Goal: Communication & Community: Answer question/provide support

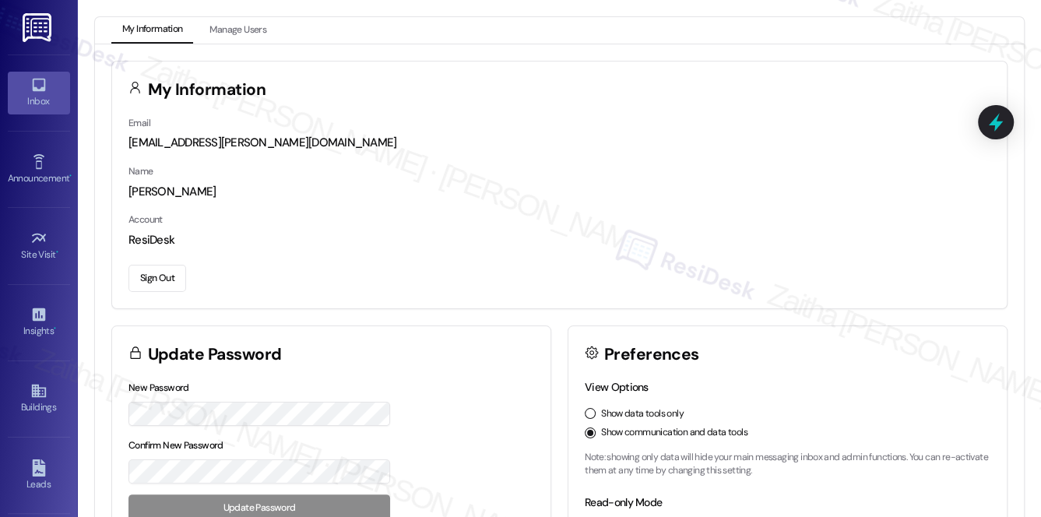
click at [33, 94] on div "Inbox" at bounding box center [39, 101] width 78 height 16
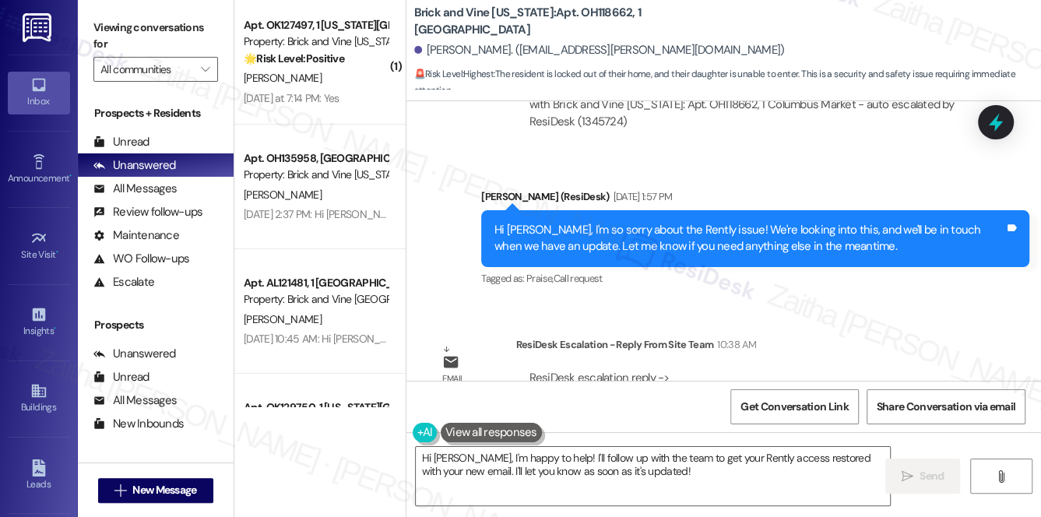
scroll to position [3484, 0]
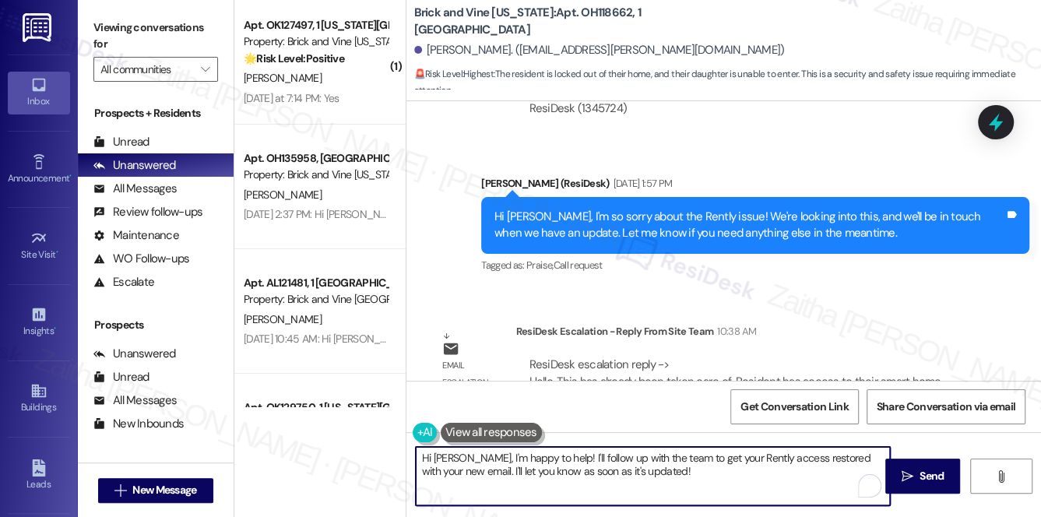
drag, startPoint x: 497, startPoint y: 460, endPoint x: 670, endPoint y: 474, distance: 173.4
click at [670, 478] on textarea "Hi Mercedes, I'm happy to help! I'll follow up with the team to get your Rently…" at bounding box center [653, 476] width 475 height 58
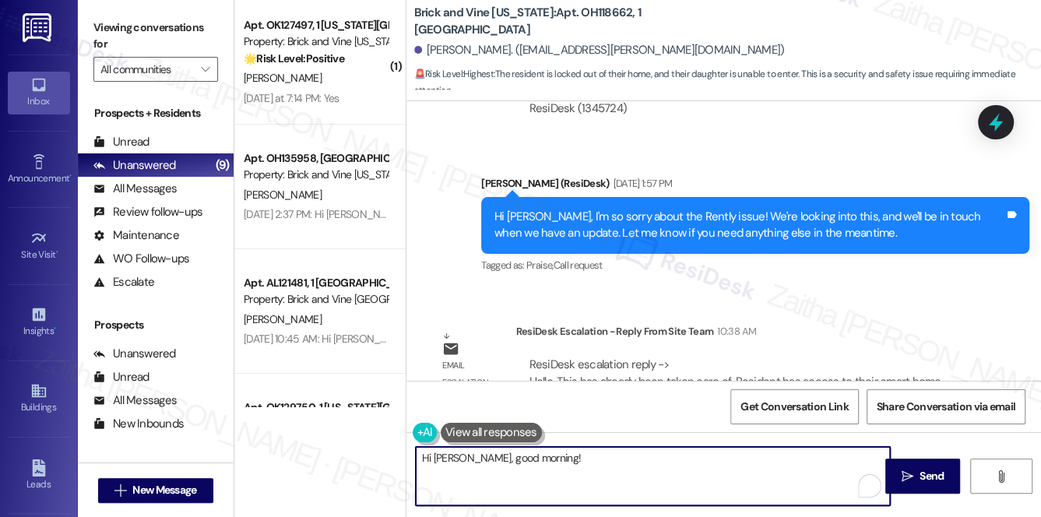
type textarea "Hi Mercedes, good morning!"
drag, startPoint x: 551, startPoint y: 466, endPoint x: 417, endPoint y: 468, distance: 133.2
click at [398, 462] on div "( 1 ) Apt. OK127497, 1 Oklahoma City Market Property: Brick and Vine Oklahoma C…" at bounding box center [637, 258] width 807 height 517
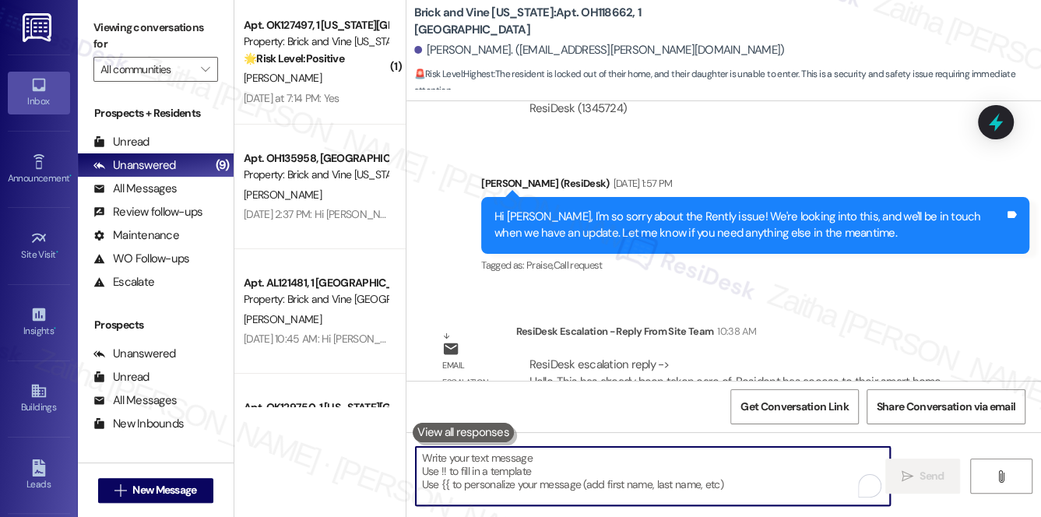
paste textarea "Hi {{first_name}}, just checking in to see how you're doing. Please don't hesit…"
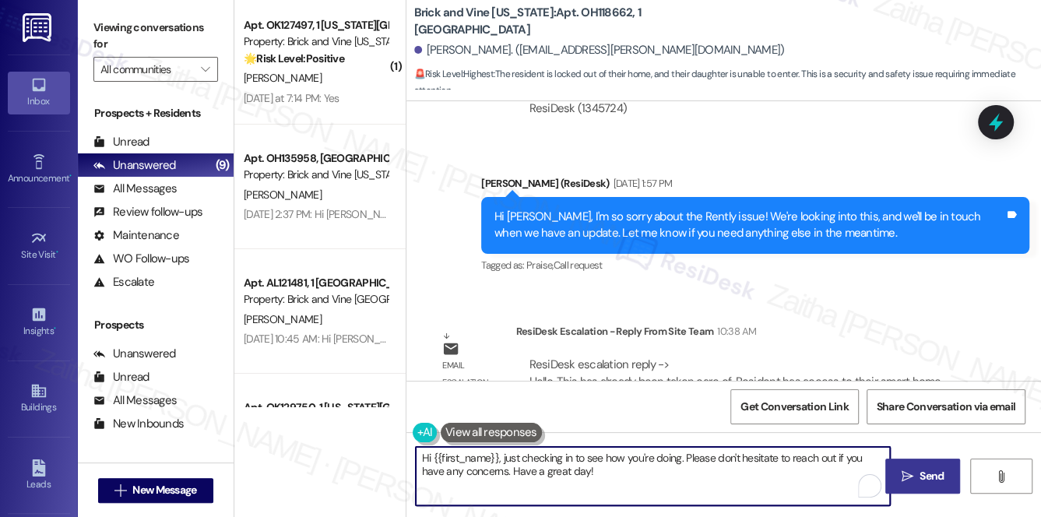
type textarea "Hi {{first_name}}, just checking in to see how you're doing. Please don't hesit…"
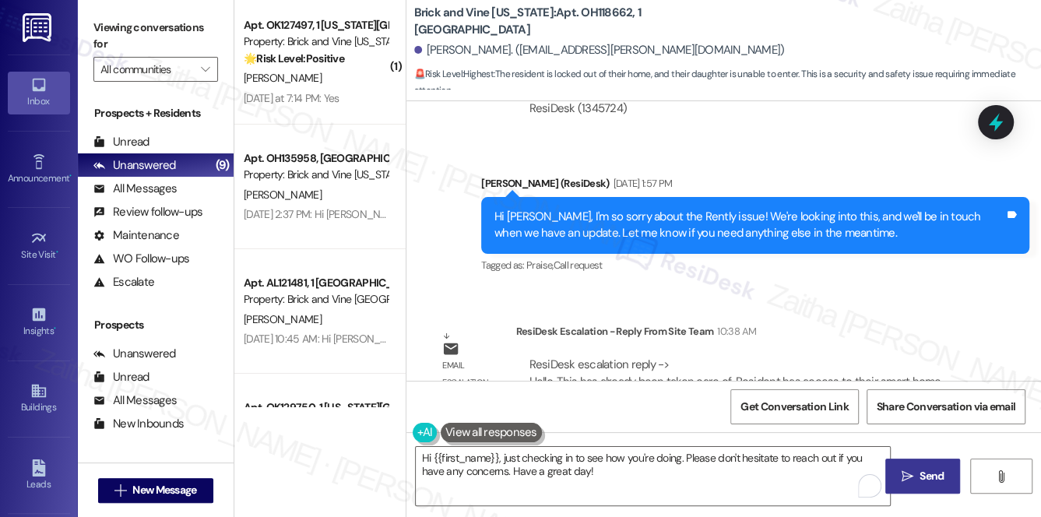
click at [941, 475] on span "Send" at bounding box center [932, 476] width 24 height 16
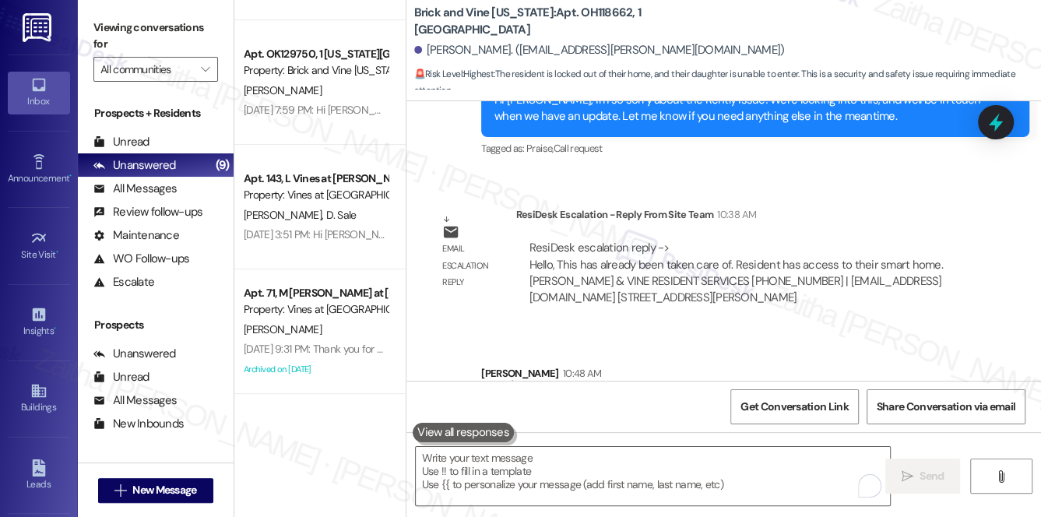
scroll to position [3610, 0]
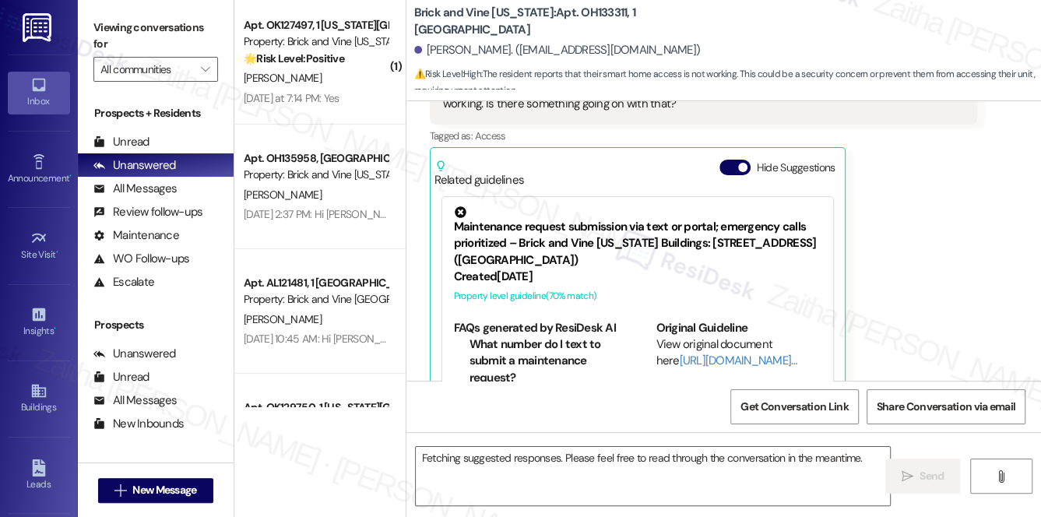
scroll to position [228, 0]
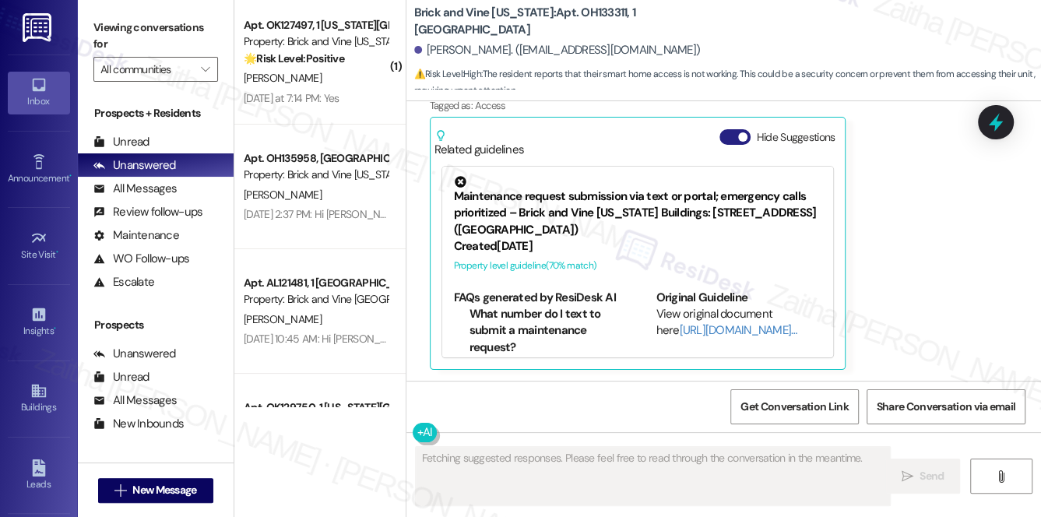
click at [729, 139] on button "Hide Suggestions" at bounding box center [735, 137] width 31 height 16
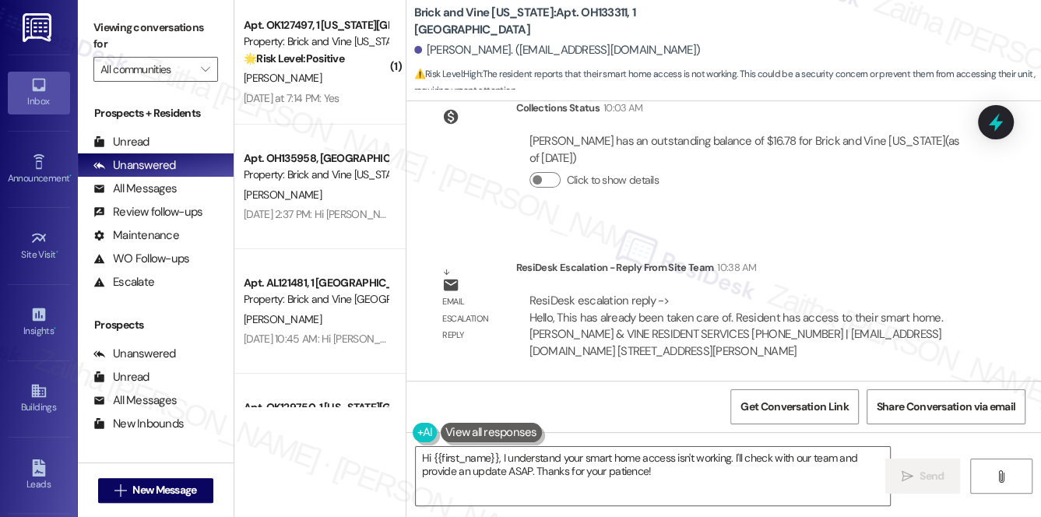
scroll to position [862, 0]
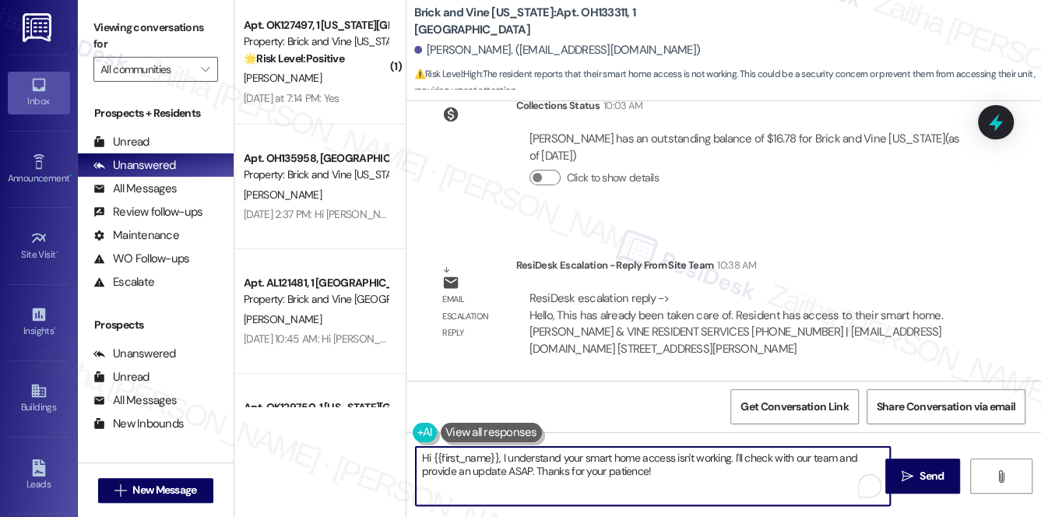
drag, startPoint x: 502, startPoint y: 456, endPoint x: 668, endPoint y: 480, distance: 168.3
click at [668, 480] on textarea "Hi {{first_name}}, I understand your smart home access isn't working. I'll chec…" at bounding box center [653, 476] width 475 height 58
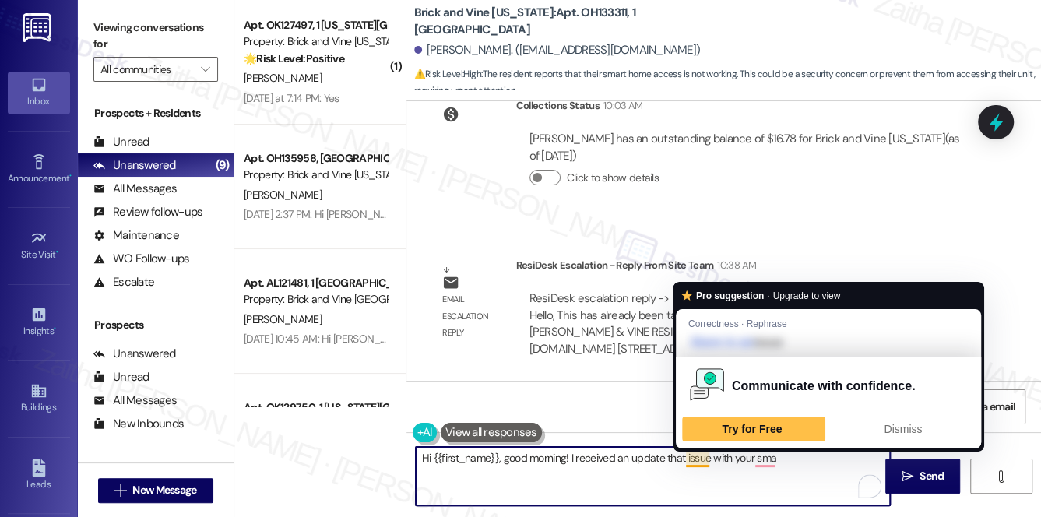
click at [685, 467] on textarea "Hi {{first_name}}, good morning! I received an update that issue with your sma" at bounding box center [653, 476] width 475 height 58
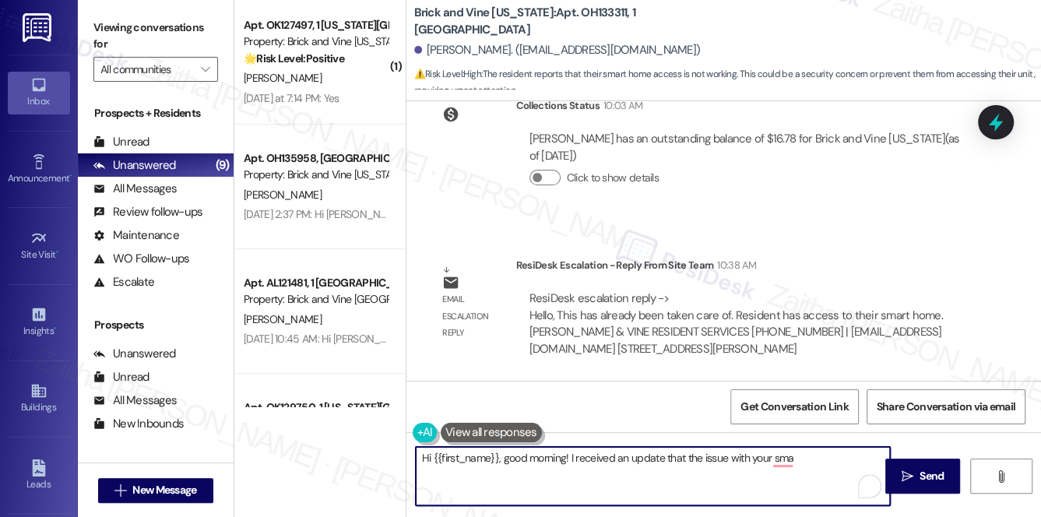
click at [801, 472] on textarea "Hi {{first_name}}, good morning! I received an update that the issue with your …" at bounding box center [653, 476] width 475 height 58
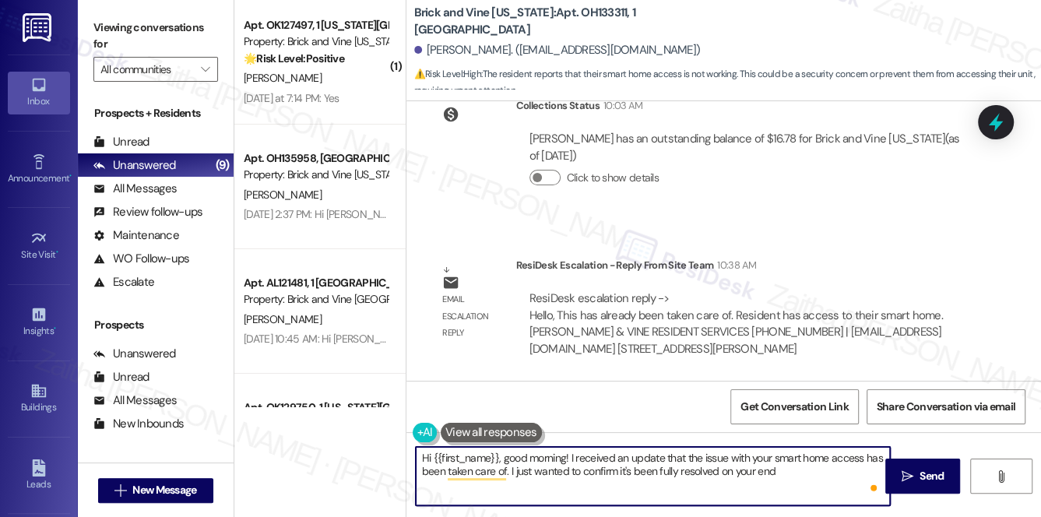
type textarea "Hi {{first_name}}, good morning! I received an update that the issue with your …"
drag, startPoint x: 424, startPoint y: 453, endPoint x: 810, endPoint y: 493, distance: 388.3
click at [810, 493] on textarea "Hi {{first_name}}, good morning! I received an update that the issue with your …" at bounding box center [653, 476] width 475 height 58
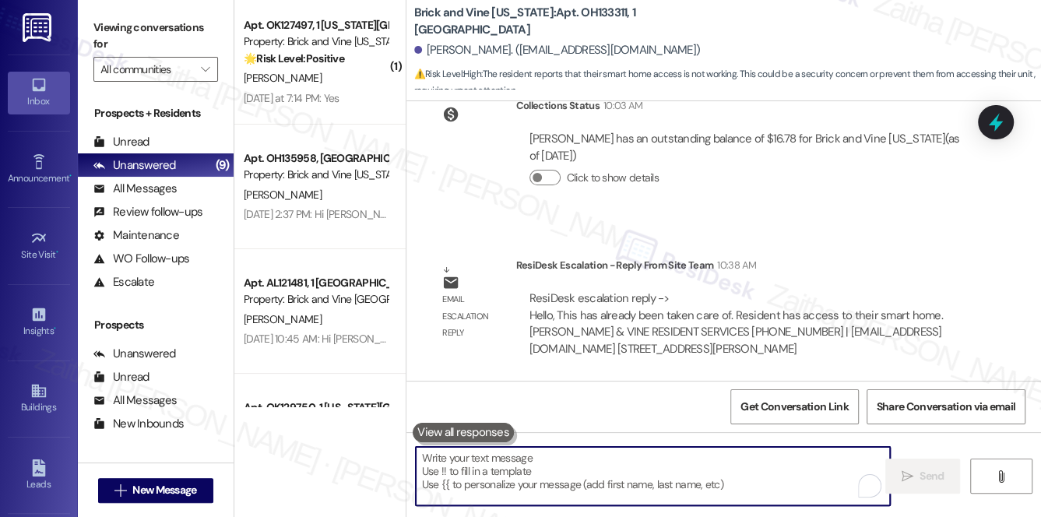
click at [555, 460] on textarea "To enrich screen reader interactions, please activate Accessibility in Grammarl…" at bounding box center [653, 476] width 475 height 58
paste textarea "Hi {{first_name}}, good morning! I just received an update that your smart home…"
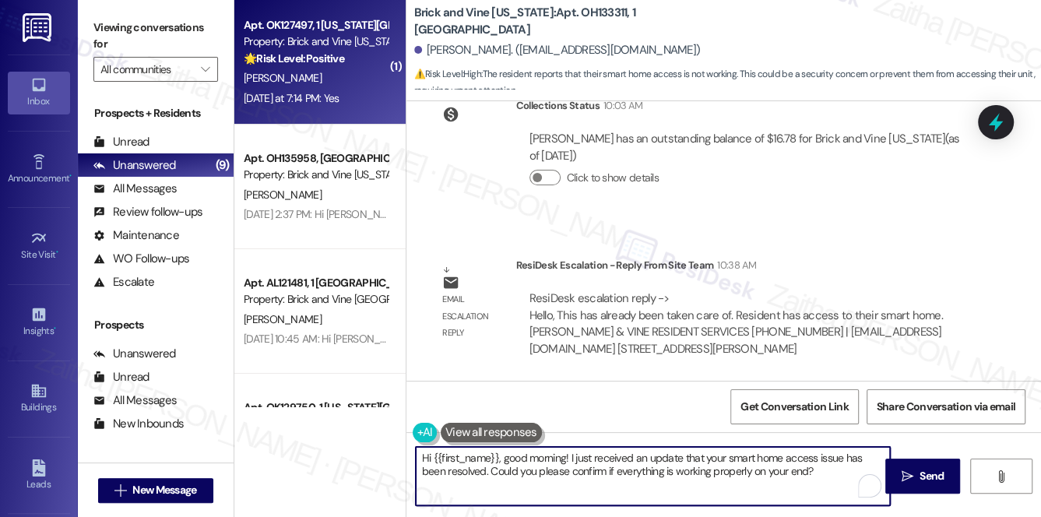
type textarea "Hi {{first_name}}, good morning! I just received an update that your smart home…"
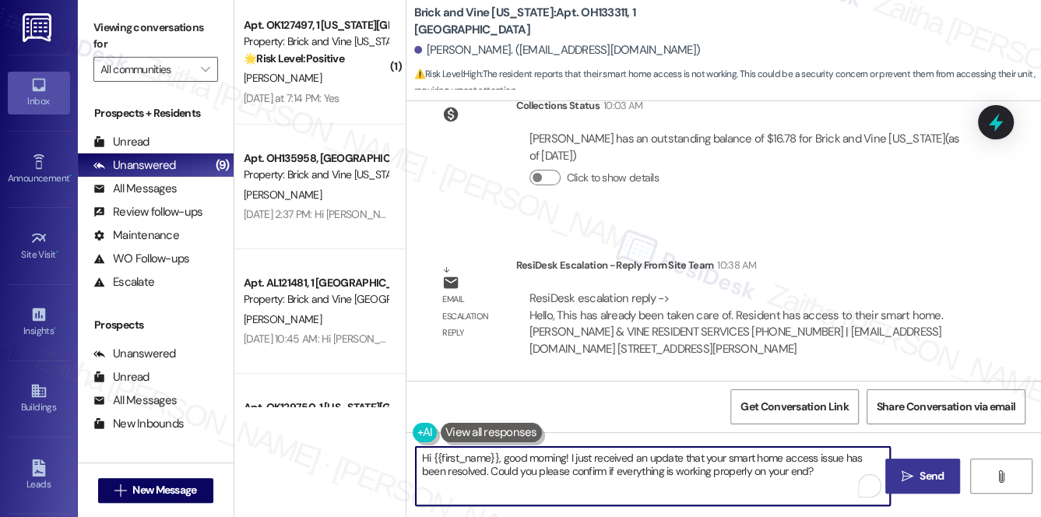
click at [930, 477] on span "Send" at bounding box center [932, 476] width 24 height 16
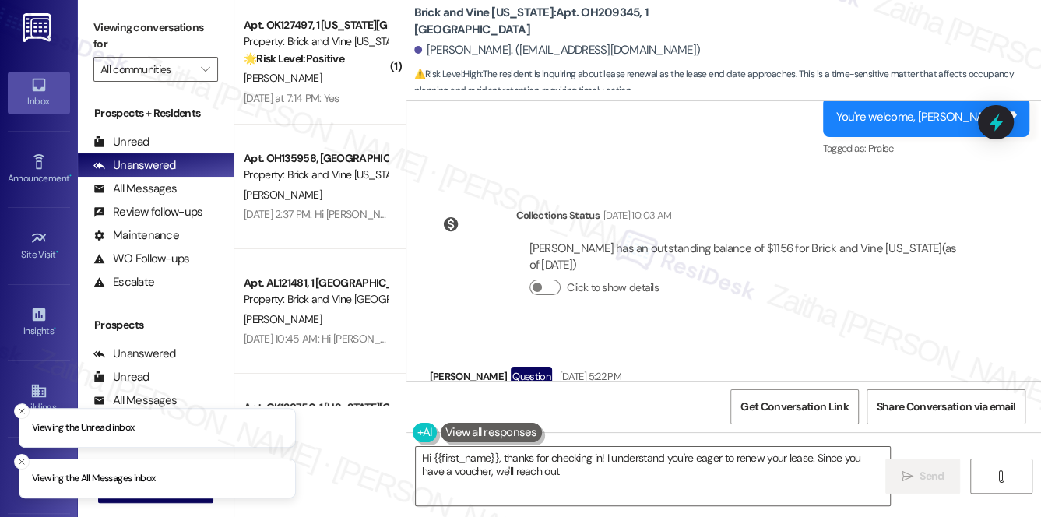
scroll to position [9569, 0]
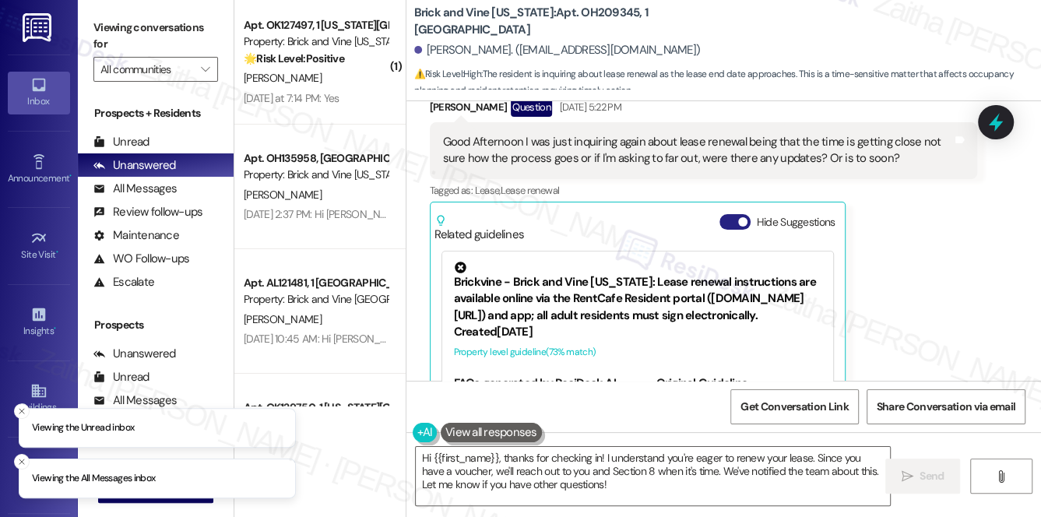
click at [724, 214] on button "Hide Suggestions" at bounding box center [735, 222] width 31 height 16
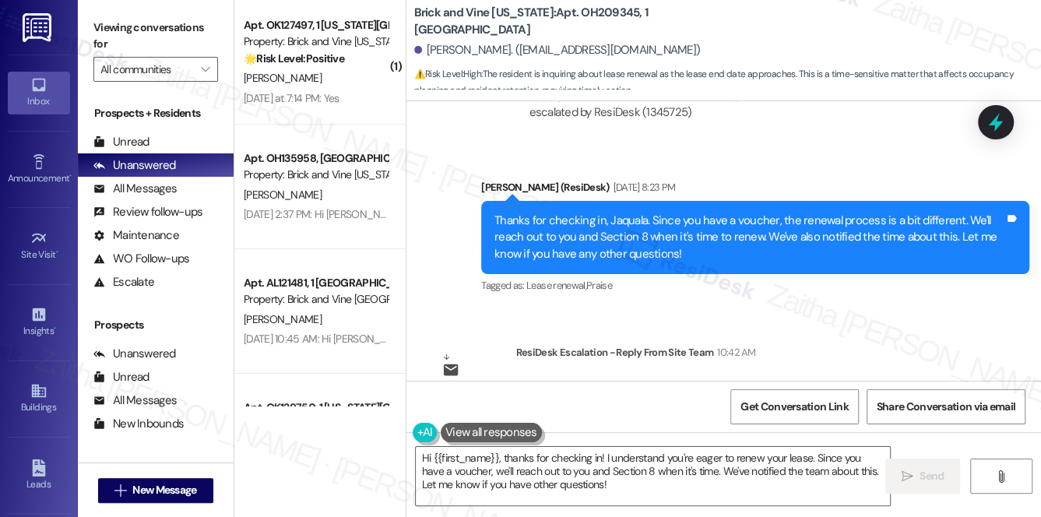
scroll to position [10060, 0]
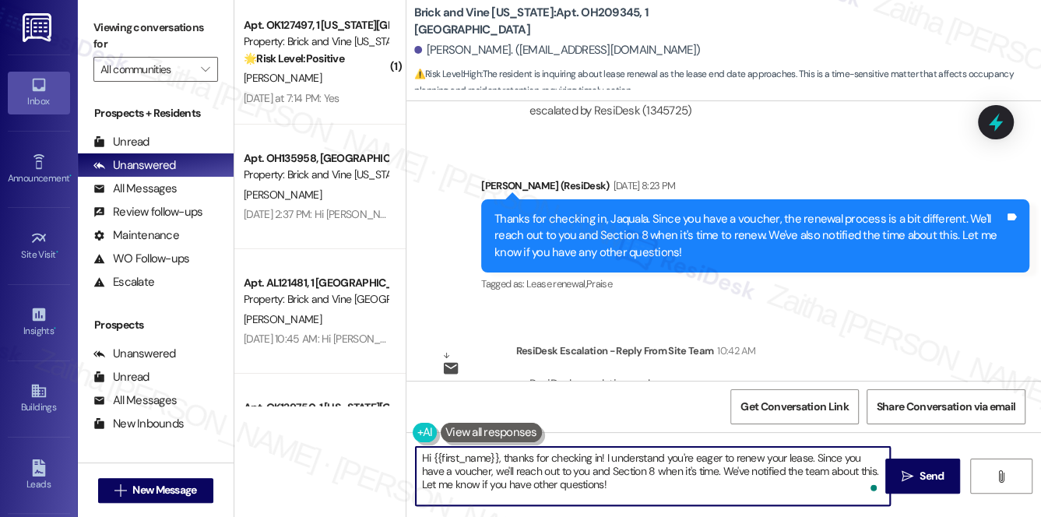
drag, startPoint x: 505, startPoint y: 457, endPoint x: 633, endPoint y: 492, distance: 133.2
click at [633, 492] on textarea "Hi {{first_name}}, thanks for checking in! I understand you're eager to renew y…" at bounding box center [653, 476] width 475 height 58
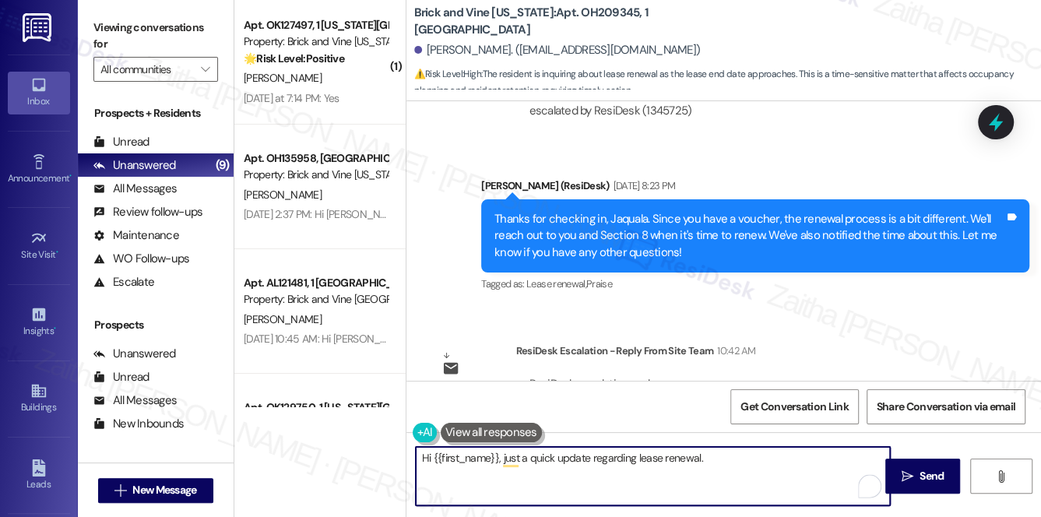
paste textarea "since you are on Section 8, your renewal process is a little different. We’ll b…"
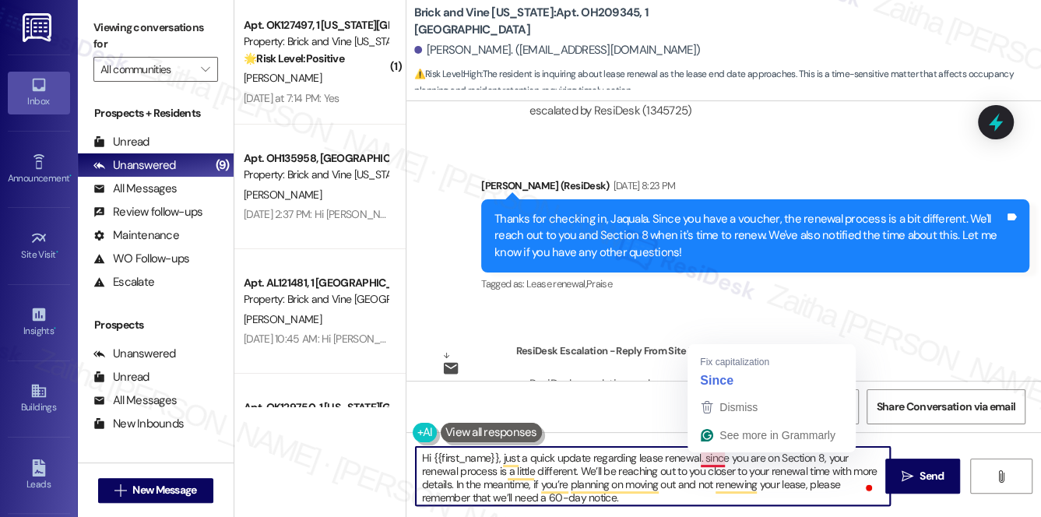
click at [718, 463] on textarea "Hi {{first_name}}, just a quick update regarding lease renewal. since you are o…" at bounding box center [653, 476] width 475 height 58
click at [643, 377] on div "Email escalation reply ResiDesk Escalation - Reply From Site Team 10:42 AM Resi…" at bounding box center [704, 399] width 572 height 136
click at [702, 456] on textarea "Hi {{first_name}}, just a quick update regarding lease renewal. since you are o…" at bounding box center [653, 476] width 475 height 58
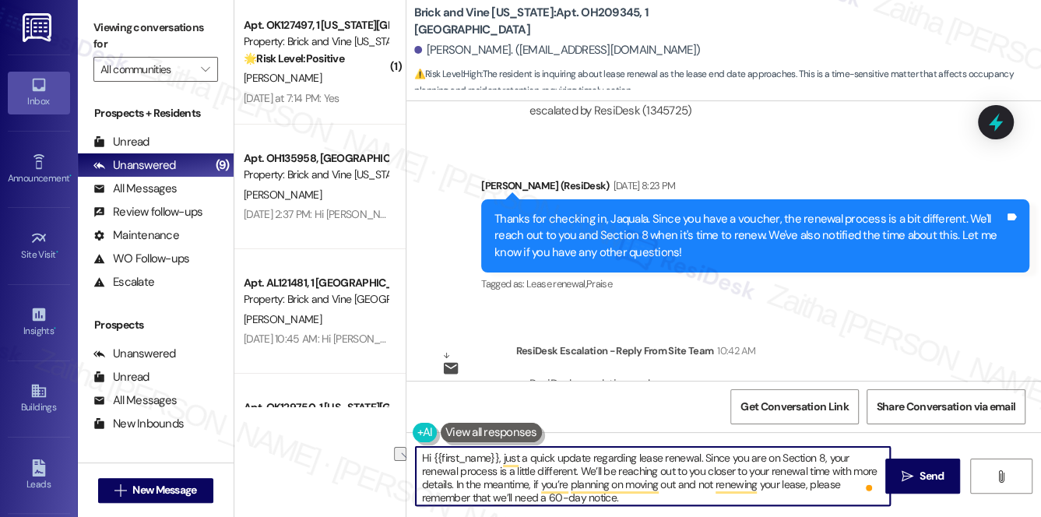
drag, startPoint x: 699, startPoint y: 460, endPoint x: 408, endPoint y: 456, distance: 290.5
click at [408, 456] on div "Hi {{first_name}}, just a quick update regarding lease renewal. Since you are o…" at bounding box center [645, 476] width 477 height 60
type textarea "Hi {{first_name}}, just a quick update regarding lease renewal. Since you are o…"
click at [425, 465] on textarea "Hi {{first_name}}, just a quick update regarding lease renewal. Since you are o…" at bounding box center [653, 476] width 475 height 58
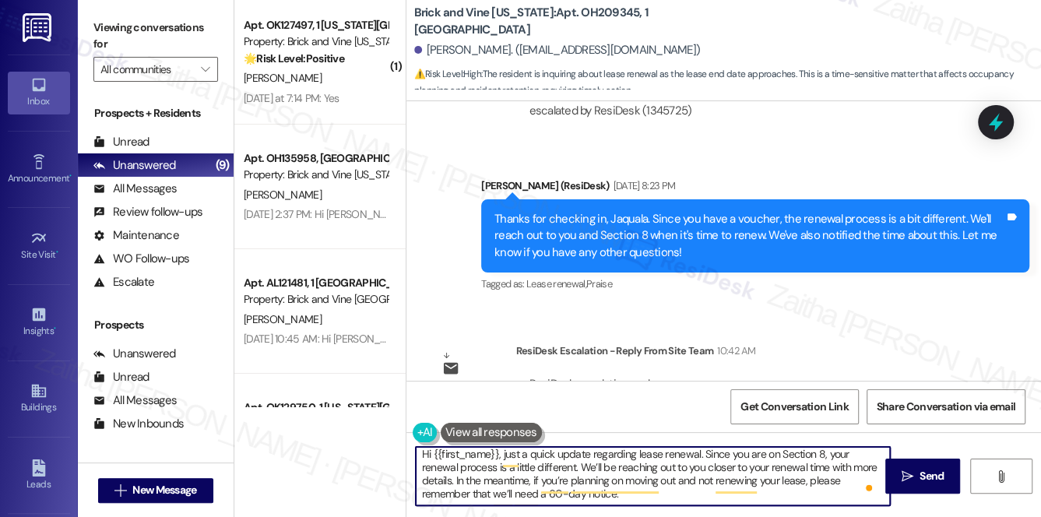
scroll to position [4, 0]
drag, startPoint x: 419, startPoint y: 455, endPoint x: 654, endPoint y: 505, distance: 240.4
click at [654, 505] on div "Hi {{first_name}}, just a quick update regarding lease renewal. Since you are o…" at bounding box center [653, 476] width 477 height 60
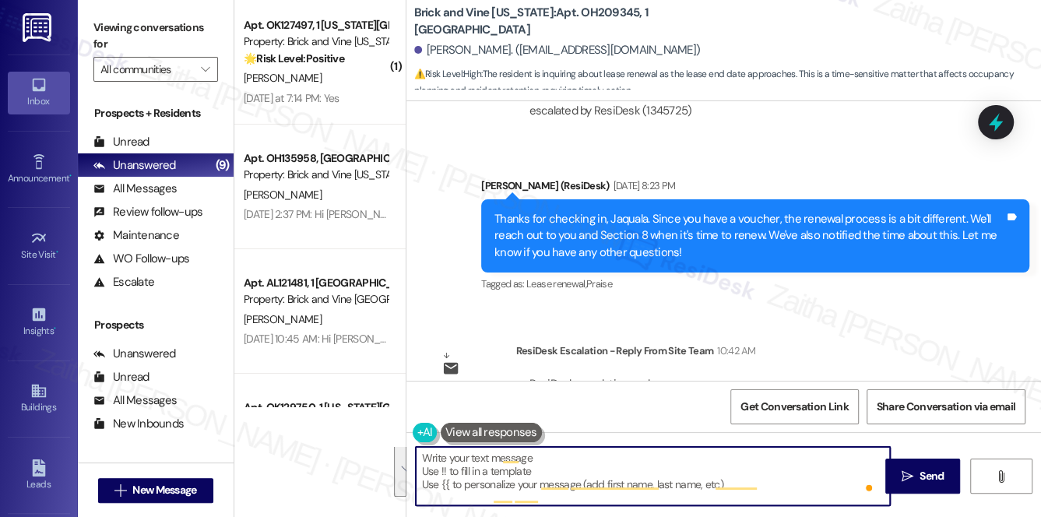
scroll to position [0, 0]
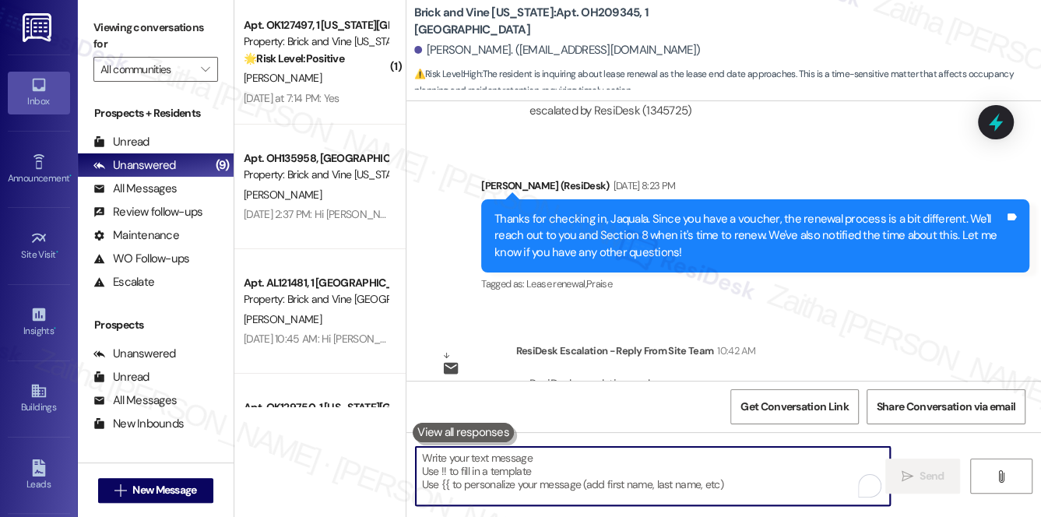
paste textarea "Hi {{first_name}}, just a quick update regarding your lease renewal. Since you …"
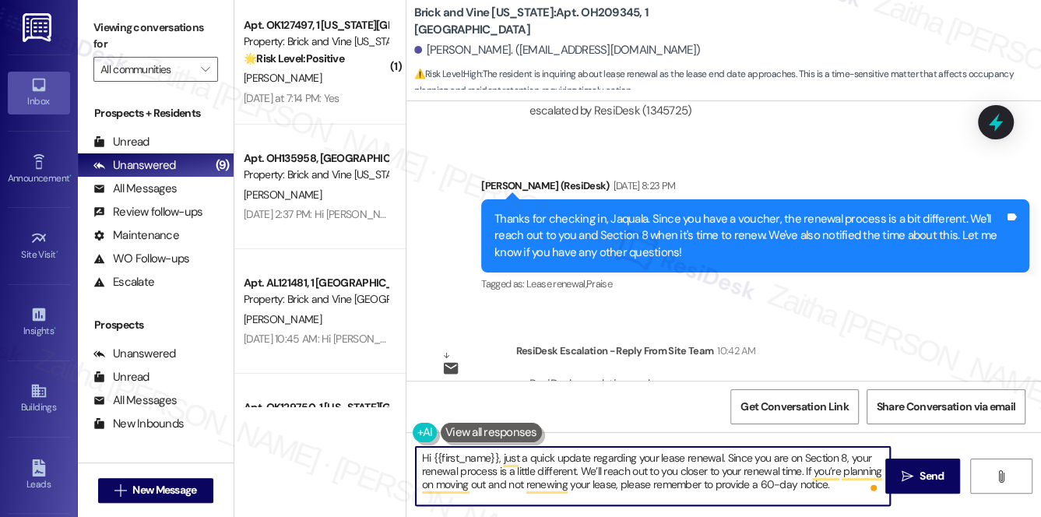
click at [519, 457] on textarea "Hi {{first_name}}, just a quick update regarding your lease renewal. Since you …" at bounding box center [653, 476] width 475 height 58
type textarea "Hi {{first_name}}, just wanted to provide a quick update regarding your lease r…"
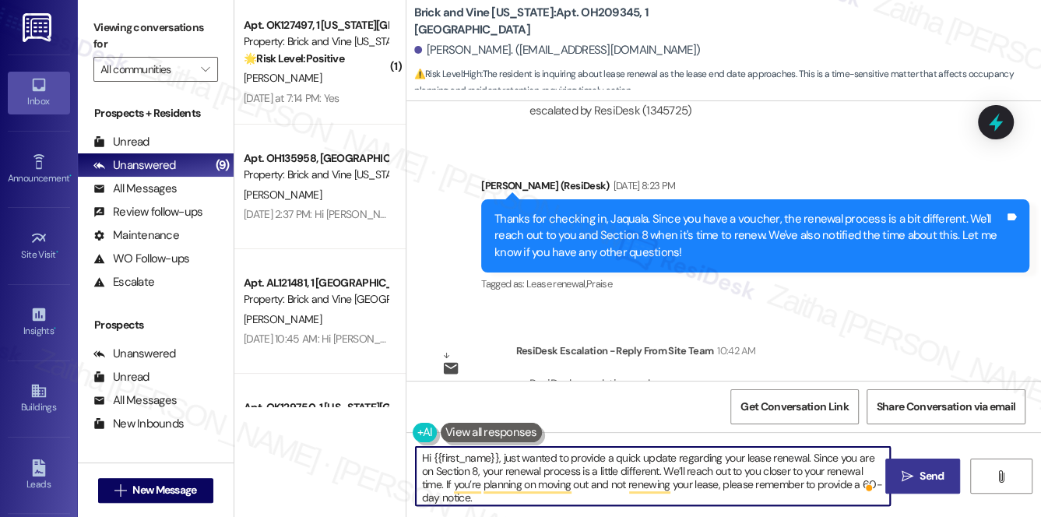
click at [945, 481] on span "Send" at bounding box center [932, 476] width 30 height 16
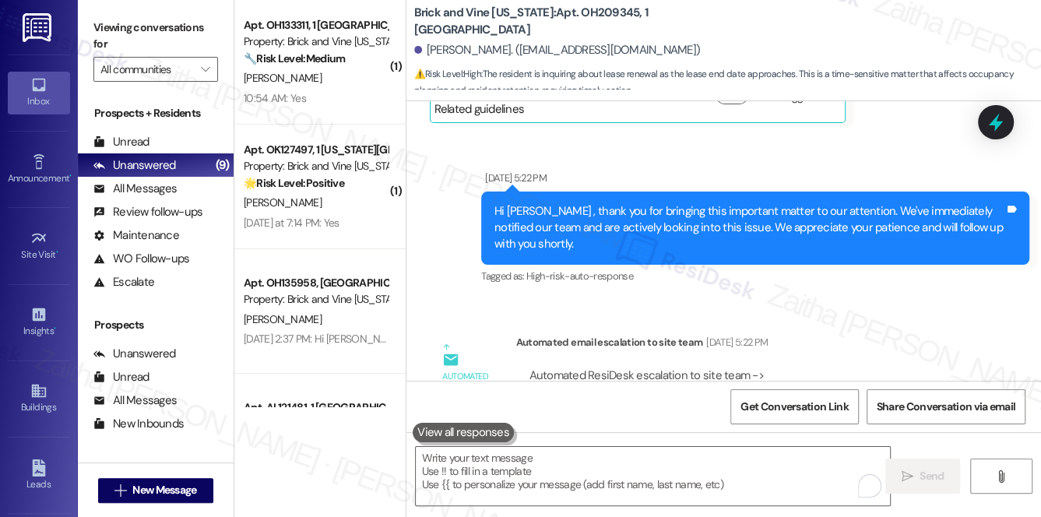
scroll to position [9362, 0]
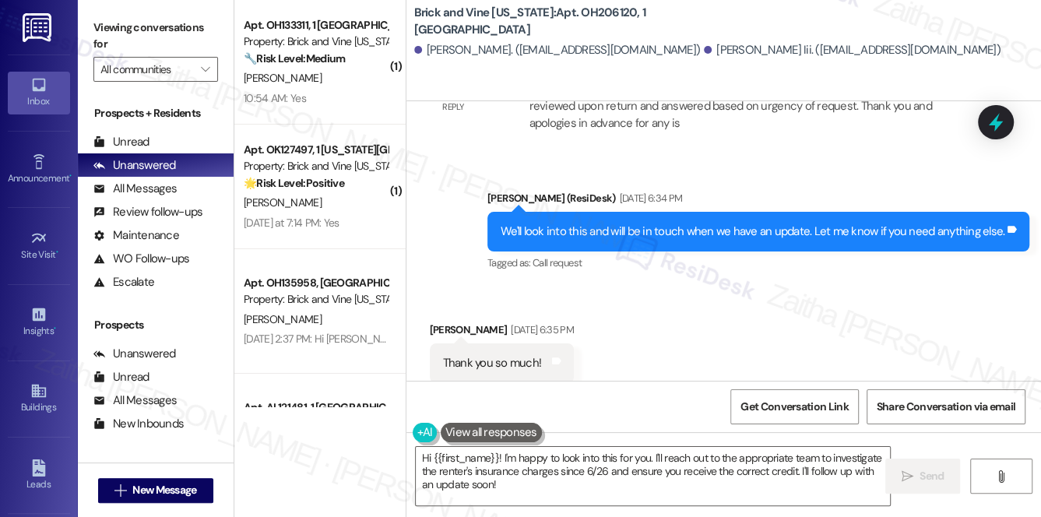
scroll to position [8097, 0]
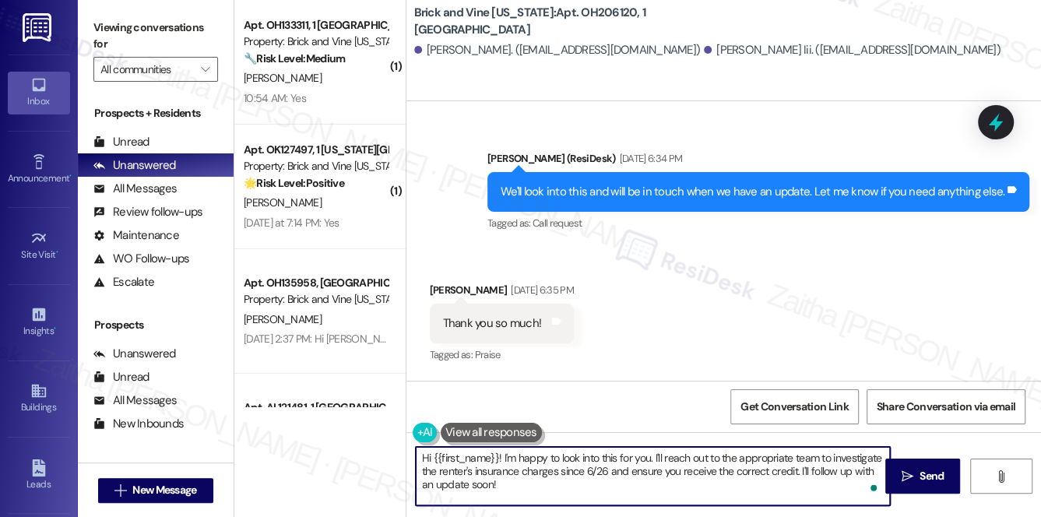
drag, startPoint x: 502, startPoint y: 454, endPoint x: 528, endPoint y: 482, distance: 38.0
click at [528, 482] on textarea "Hi {{first_name}}! I'm happy to look into this for you. I'll reach out to the a…" at bounding box center [653, 476] width 475 height 58
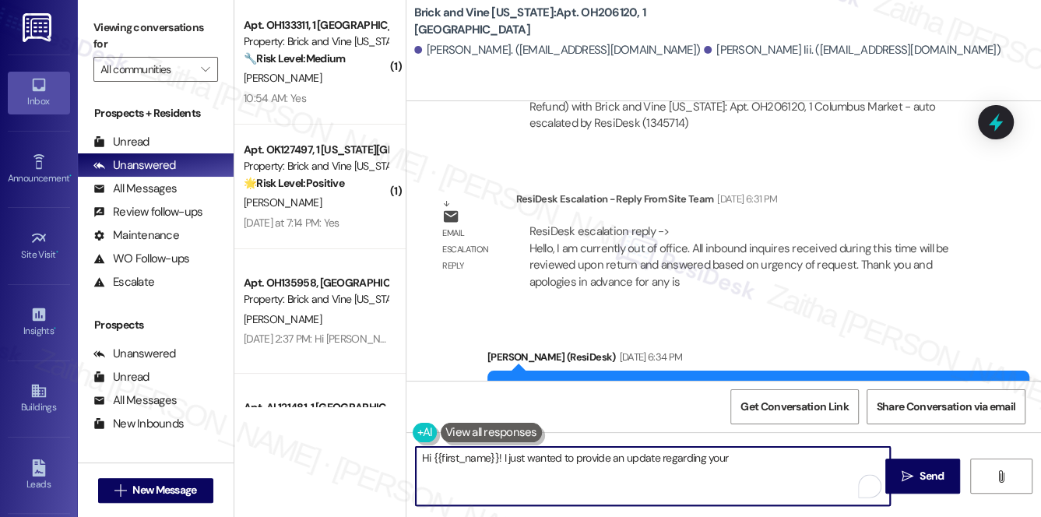
scroll to position [7815, 0]
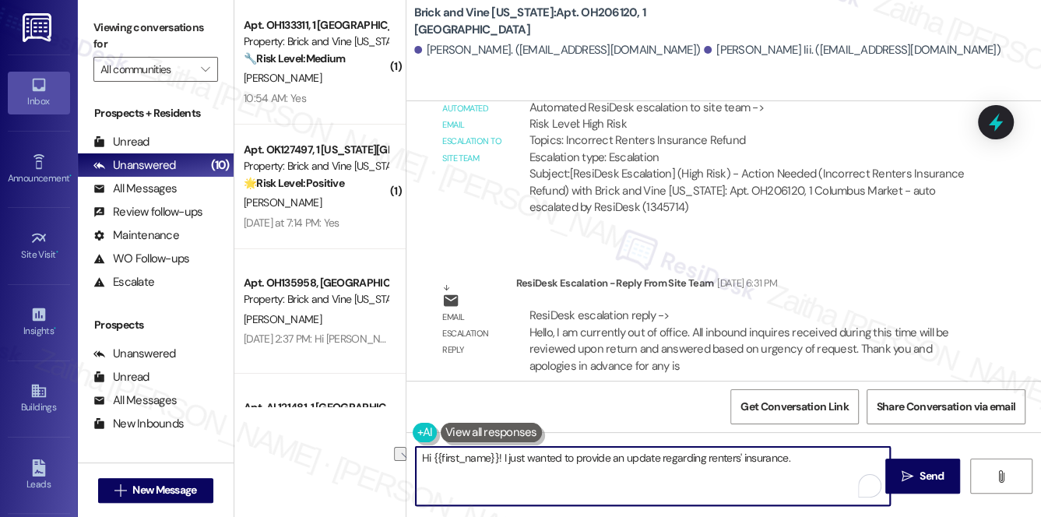
drag, startPoint x: 806, startPoint y: 466, endPoint x: 421, endPoint y: 471, distance: 384.8
click at [421, 471] on textarea "Hi {{first_name}}! I just wanted to provide an update regarding renters' insura…" at bounding box center [653, 476] width 475 height 58
type textarea "Hi {{first_name}}! I just wanted to provide an update regarding renters' insura…"
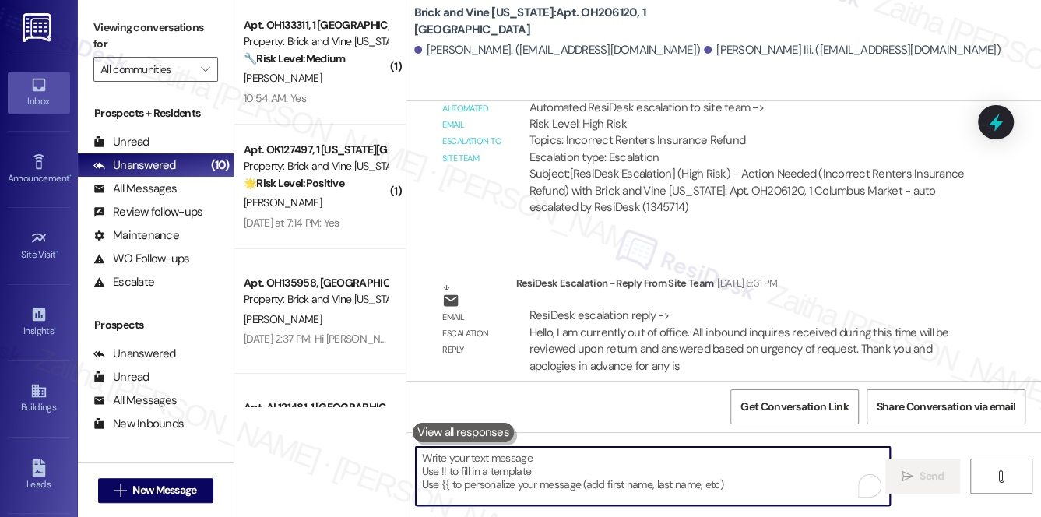
paste textarea "Hi {{first_name}}, I wanted to follow up regarding your renter’s insurance. Our…"
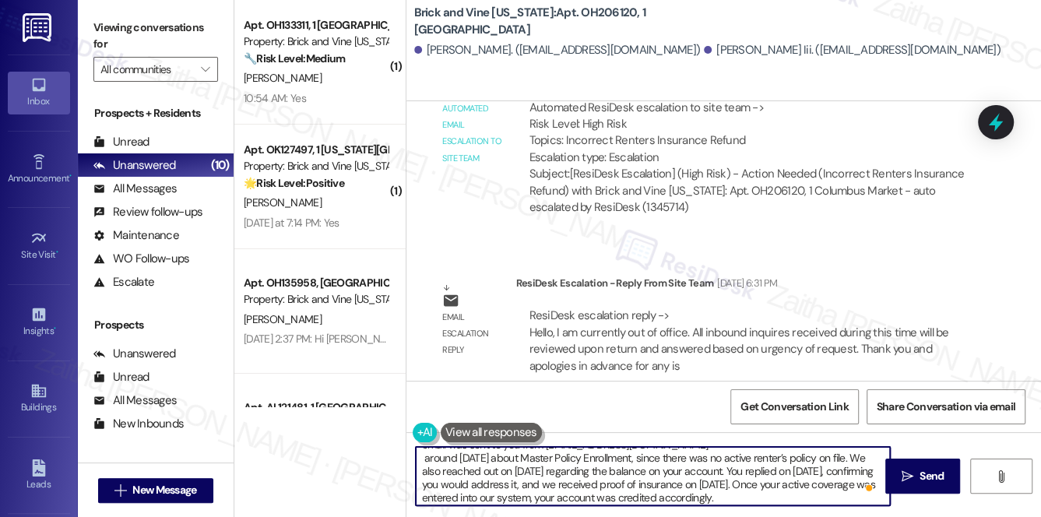
scroll to position [0, 0]
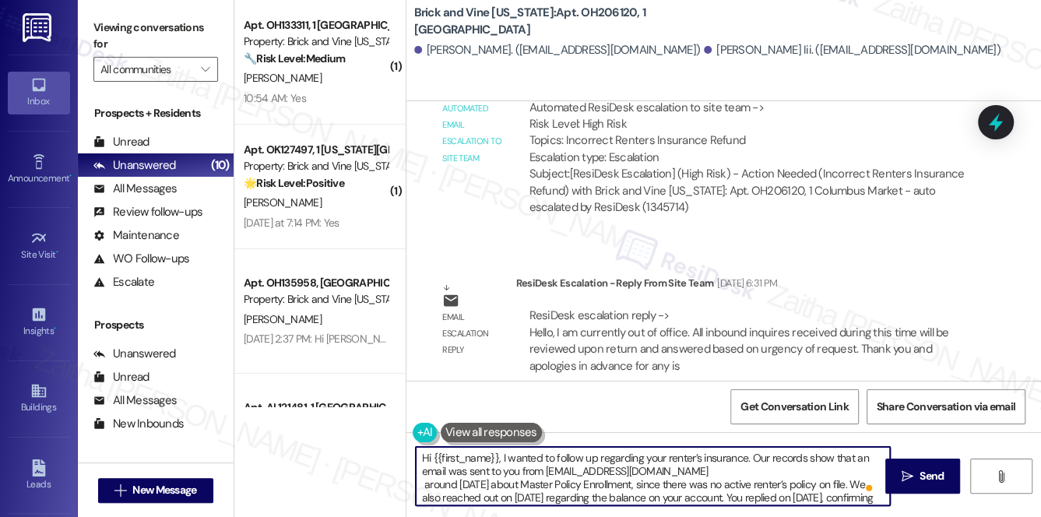
click at [424, 483] on textarea "Hi {{first_name}}, I wanted to follow up regarding your renter’s insurance. Our…" at bounding box center [653, 476] width 475 height 58
type textarea "Hi {{first_name}}, I wanted to follow up regarding your renter’s insurance. Our…"
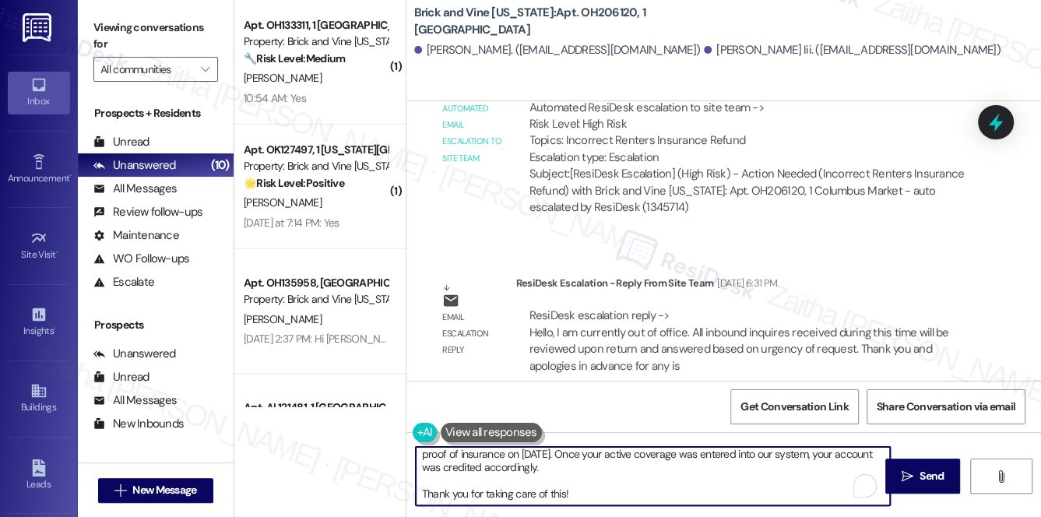
click at [576, 481] on textarea "Hi {{first_name}}, I wanted to follow up regarding your renter’s insurance. Our…" at bounding box center [653, 476] width 475 height 58
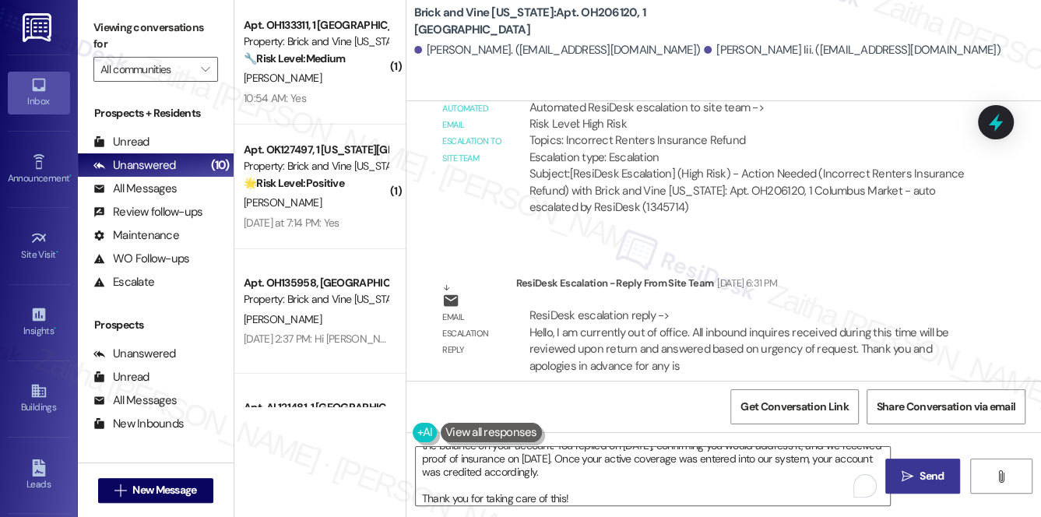
click at [936, 481] on span "Send" at bounding box center [932, 476] width 24 height 16
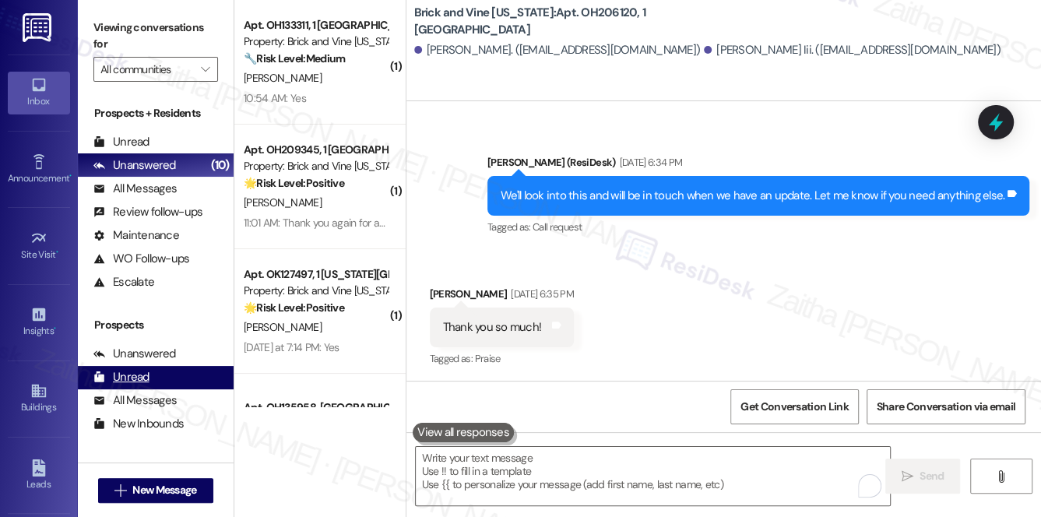
scroll to position [185, 0]
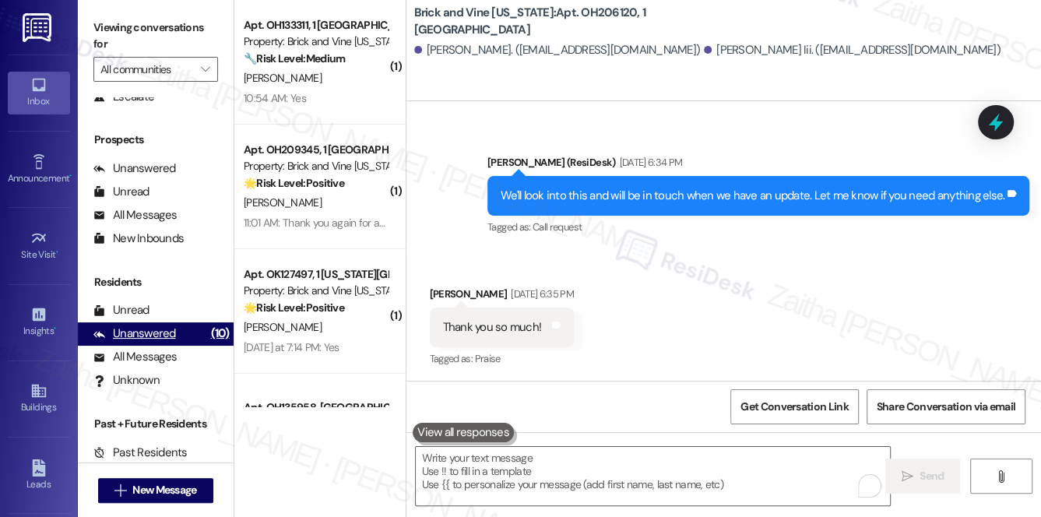
click at [139, 332] on div "Unanswered" at bounding box center [134, 334] width 83 height 16
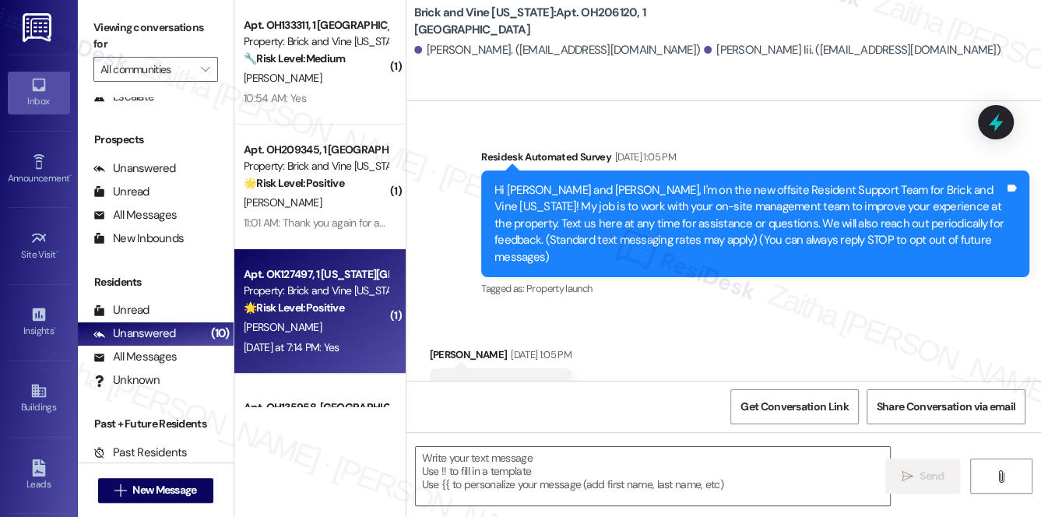
type textarea "Fetching suggested responses. Please feel free to read through the conversation…"
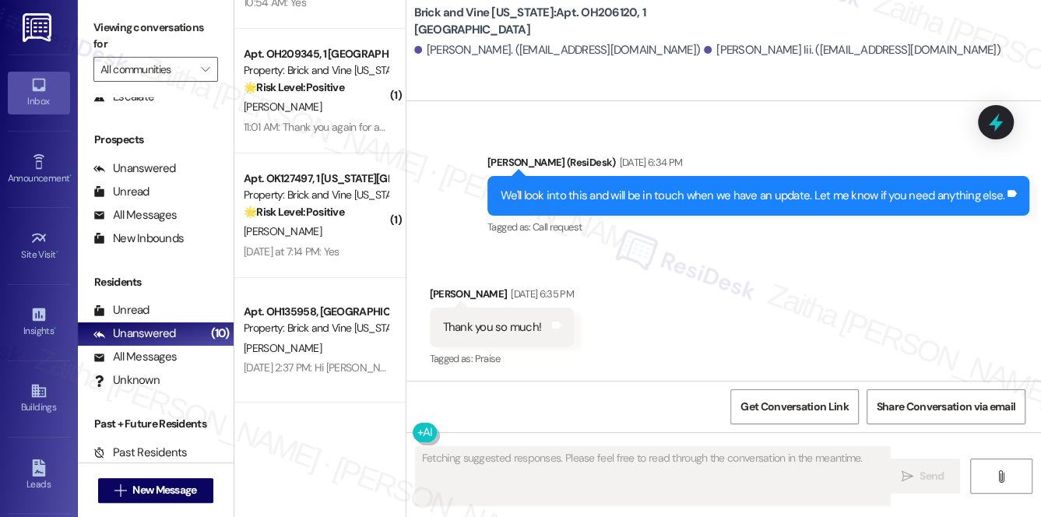
scroll to position [0, 0]
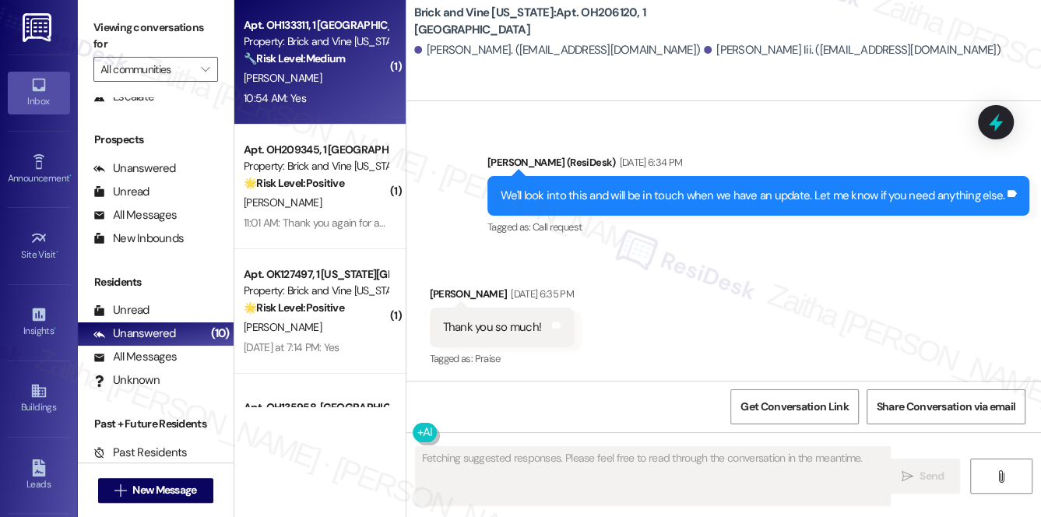
click at [325, 84] on div "S. Vanlangen" at bounding box center [315, 78] width 147 height 19
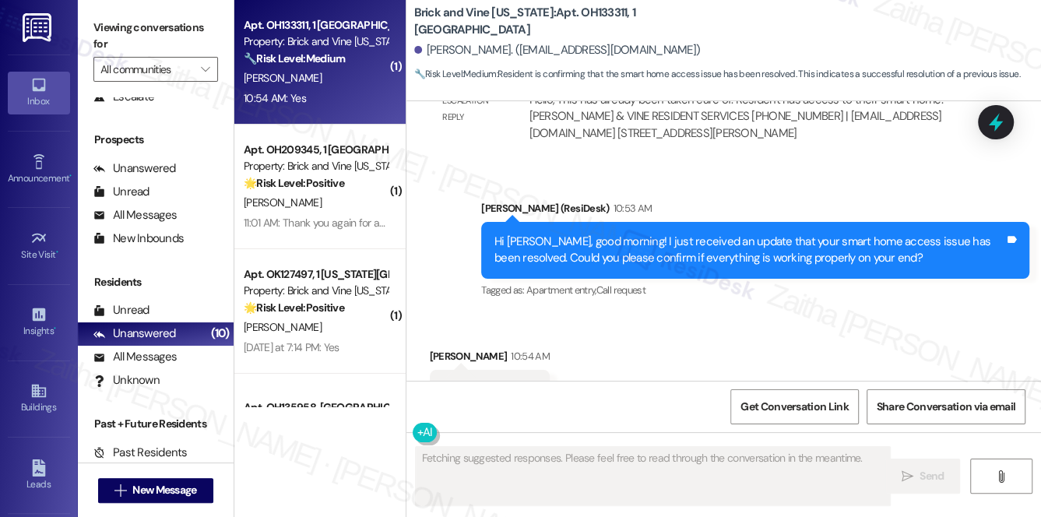
scroll to position [1141, 0]
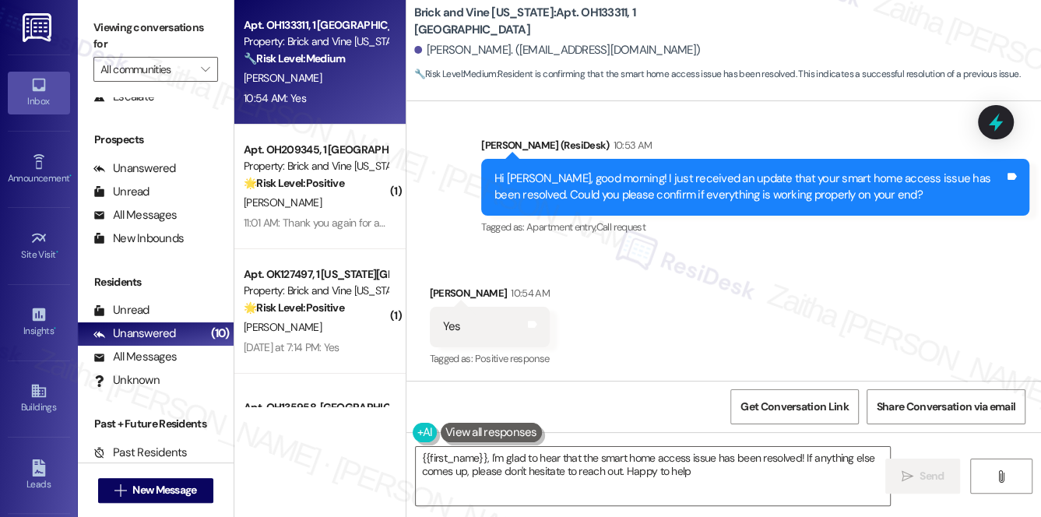
type textarea "{{first_name}}, I'm glad to hear that the smart home access issue has been reso…"
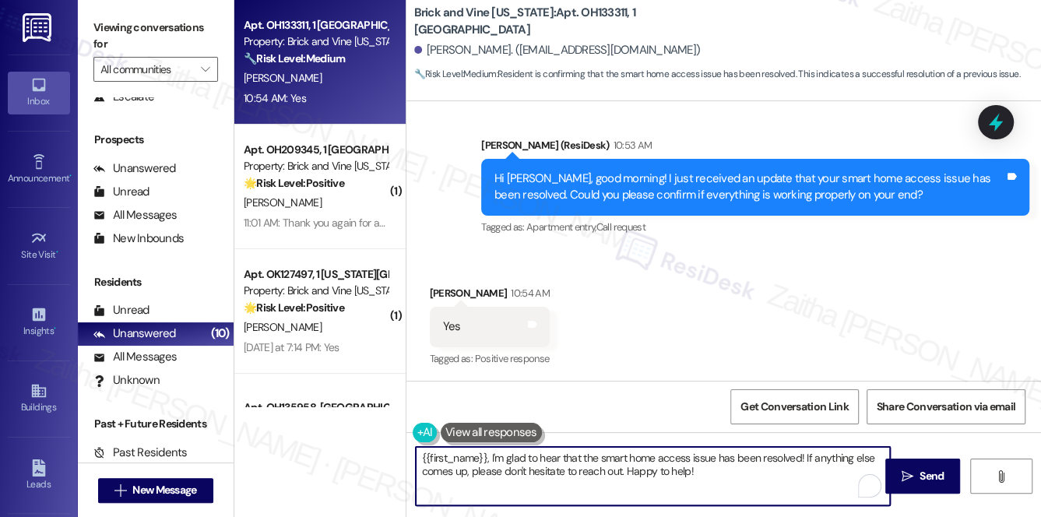
click at [699, 471] on textarea "{{first_name}}, I'm glad to hear that the smart home access issue has been reso…" at bounding box center [653, 476] width 475 height 58
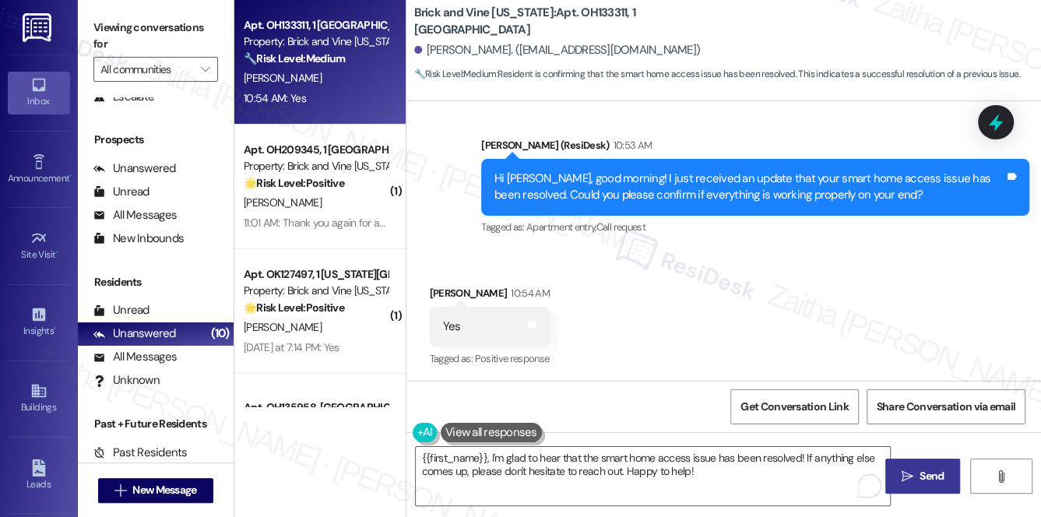
click at [938, 481] on span "Send" at bounding box center [932, 476] width 24 height 16
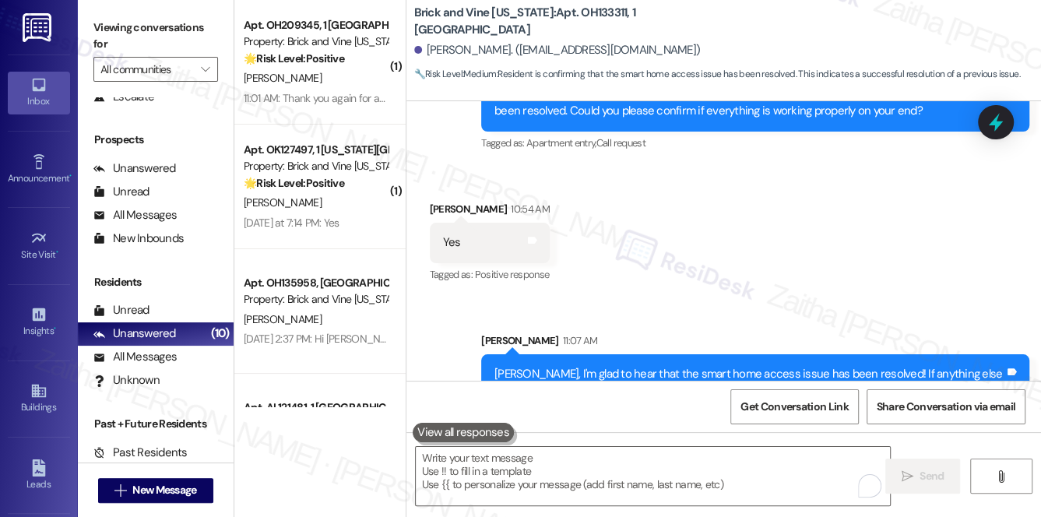
scroll to position [1267, 0]
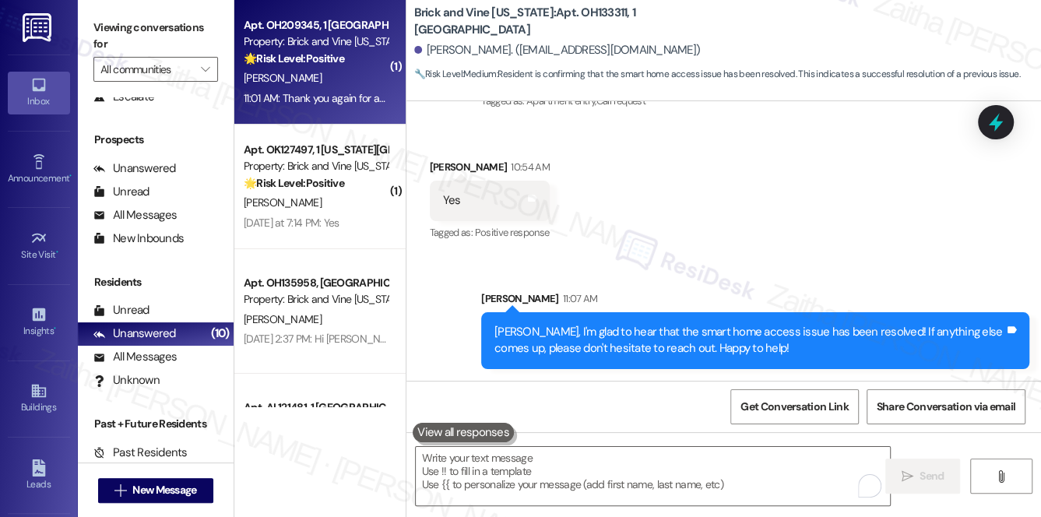
click at [349, 76] on div "J. Andrews" at bounding box center [315, 78] width 147 height 19
type textarea "Fetching suggested responses. Please feel free to read through the conversation…"
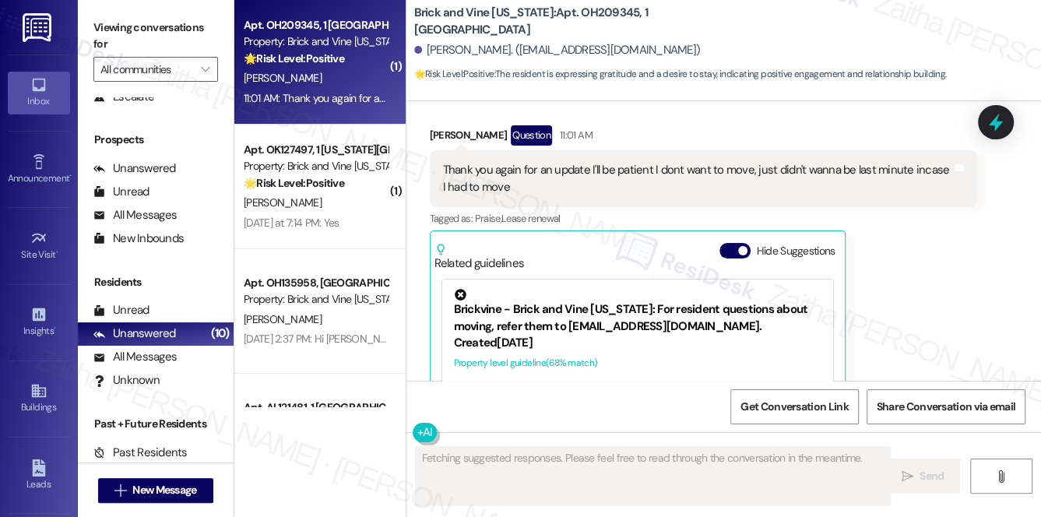
scroll to position [10628, 0]
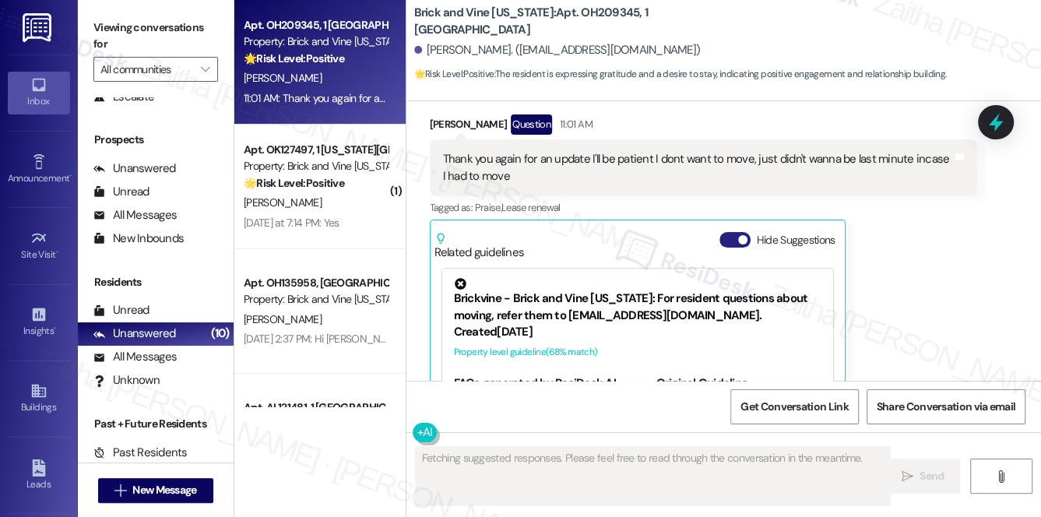
click at [727, 232] on button "Hide Suggestions" at bounding box center [735, 240] width 31 height 16
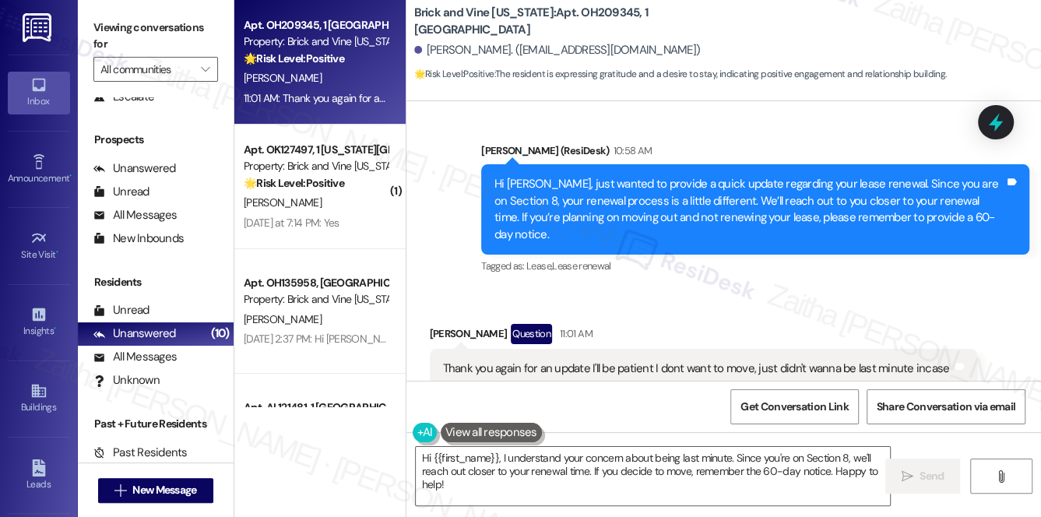
scroll to position [10421, 0]
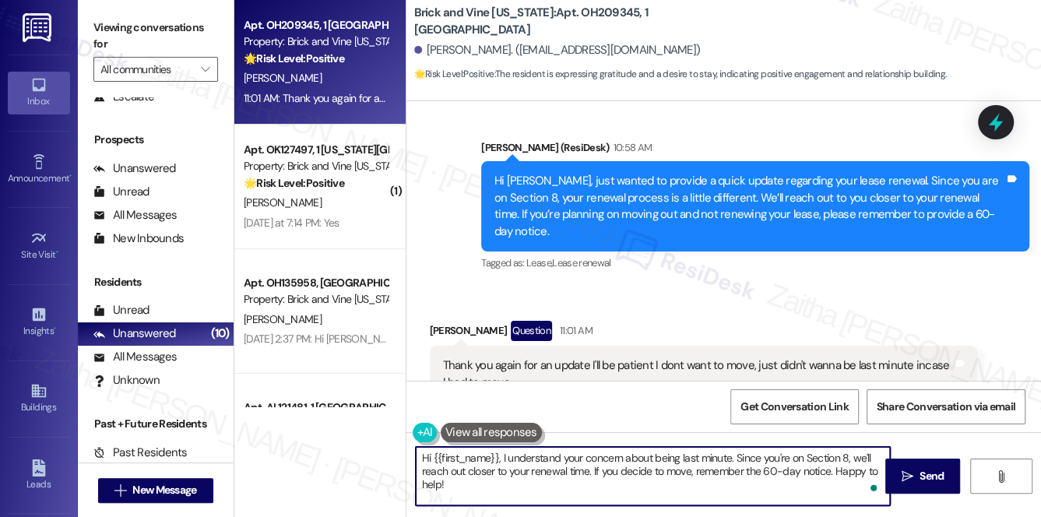
drag, startPoint x: 501, startPoint y: 457, endPoint x: 418, endPoint y: 458, distance: 82.6
click at [418, 458] on textarea "Hi {{first_name}}, I understand your concern about being last minute. Since you…" at bounding box center [653, 476] width 475 height 58
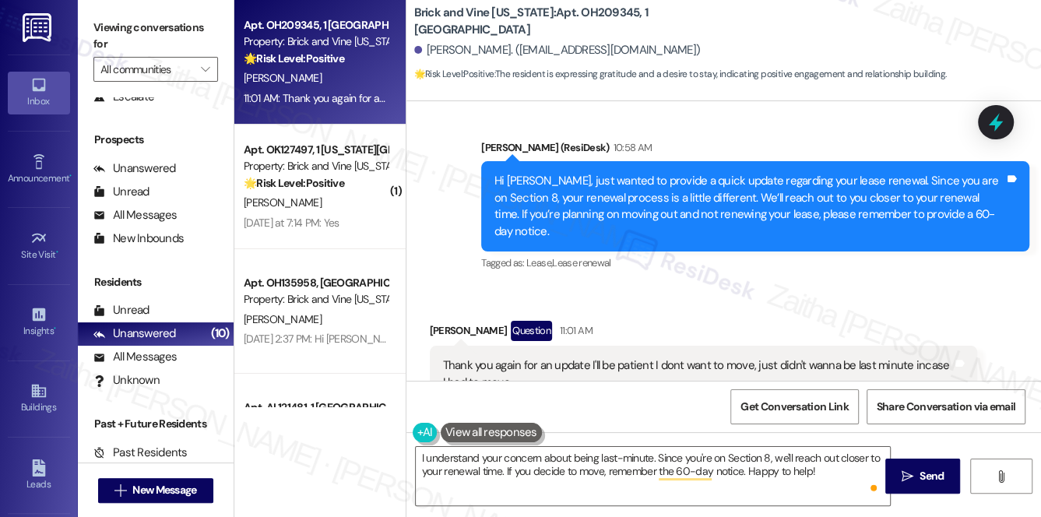
click at [449, 321] on div "Jaquala Andrews Question 11:01 AM" at bounding box center [704, 333] width 548 height 25
copy div "Jaquala"
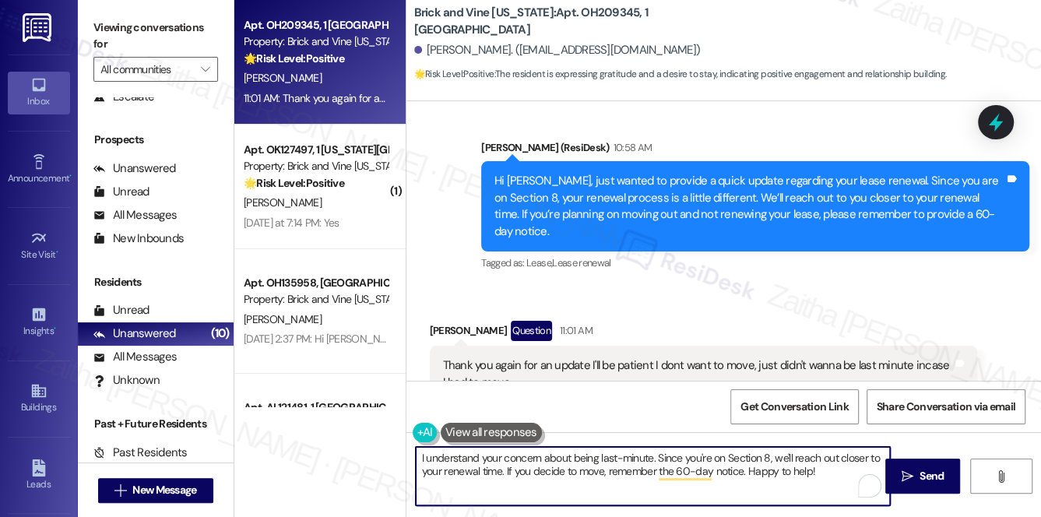
click at [651, 452] on textarea "I understand your concern about being last-minute. Since you're on Section 8, w…" at bounding box center [653, 476] width 475 height 58
paste textarea "Jaquala"
type textarea "I understand your concern about being last-minute, Jaquala. Since you're on Sec…"
click at [618, 386] on div "Get Conversation Link Share Conversation via email" at bounding box center [724, 406] width 635 height 51
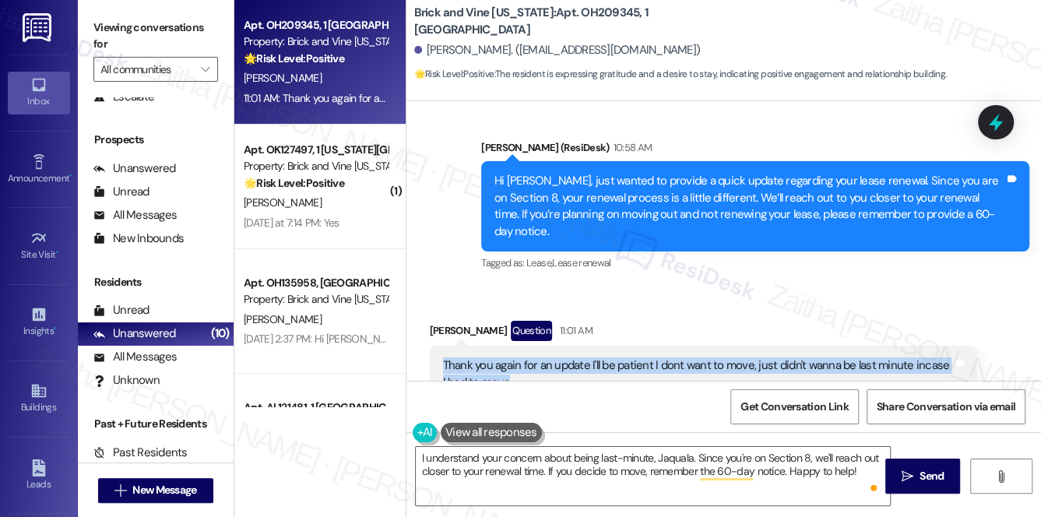
drag, startPoint x: 439, startPoint y: 255, endPoint x: 538, endPoint y: 283, distance: 102.6
click at [538, 346] on div "Thank you again for an update I'll be patient I dont want to move, just didn't …" at bounding box center [704, 374] width 548 height 57
copy div "Thank you again for an update I'll be patient I dont want to move, just didn't …"
click at [688, 346] on div "Thank you again for an update I'll be patient I dont want to move, just didn't …" at bounding box center [704, 374] width 548 height 57
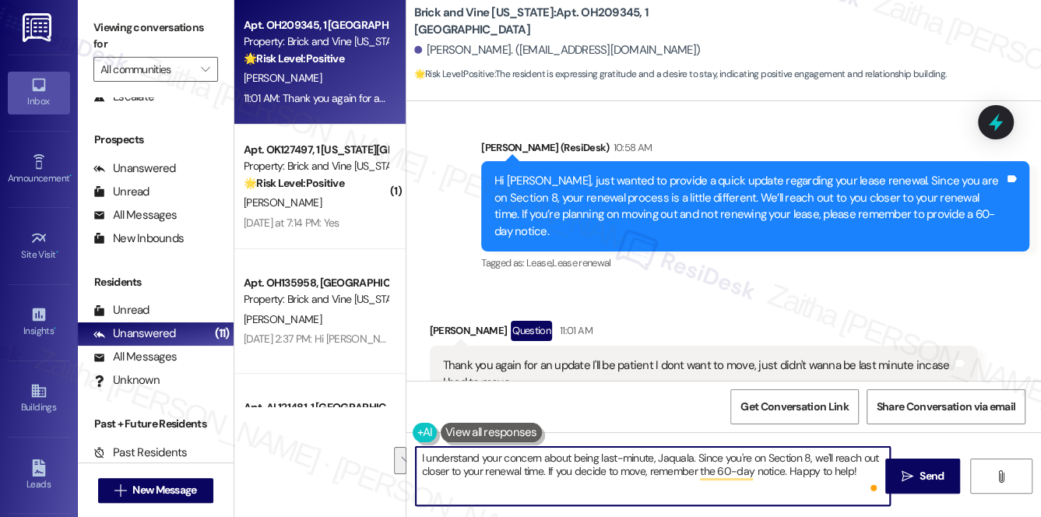
drag, startPoint x: 417, startPoint y: 452, endPoint x: 857, endPoint y: 489, distance: 441.6
click at [857, 489] on textarea "I understand your concern about being last-minute, Jaquala. Since you're on Sec…" at bounding box center [653, 476] width 475 height 58
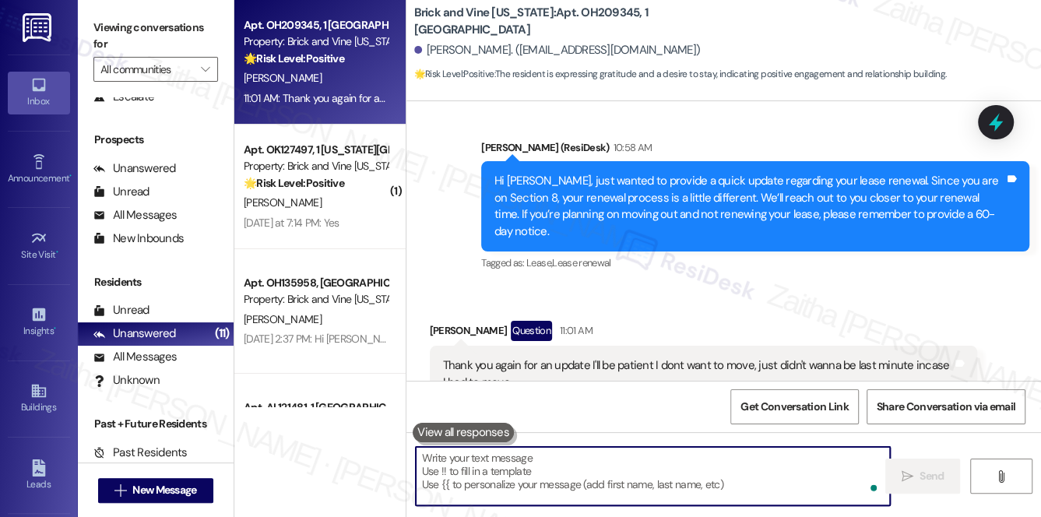
paste textarea "Thank you for your patience and for letting us know. We completely understand, …"
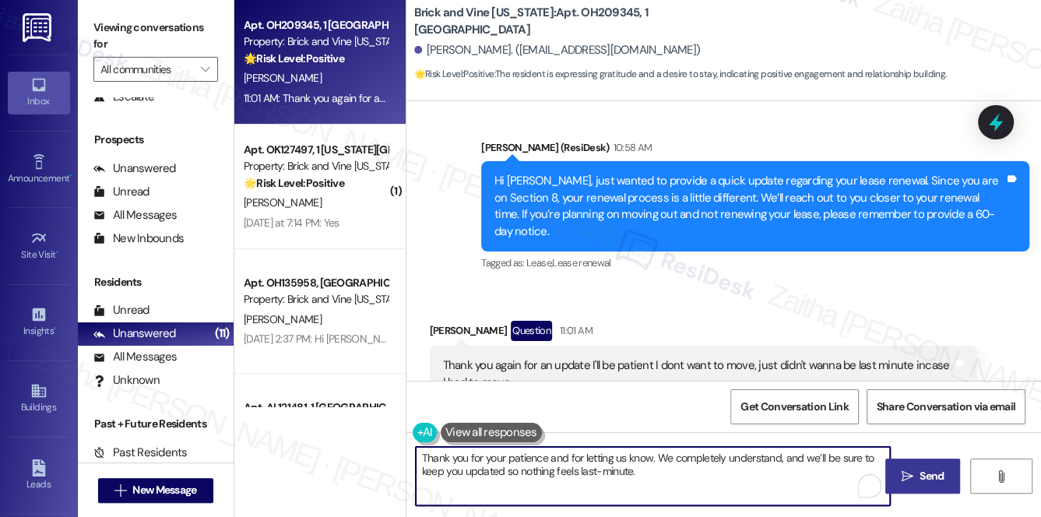
type textarea "Thank you for your patience and for letting us know. We completely understand, …"
click at [911, 474] on icon "" at bounding box center [908, 476] width 12 height 12
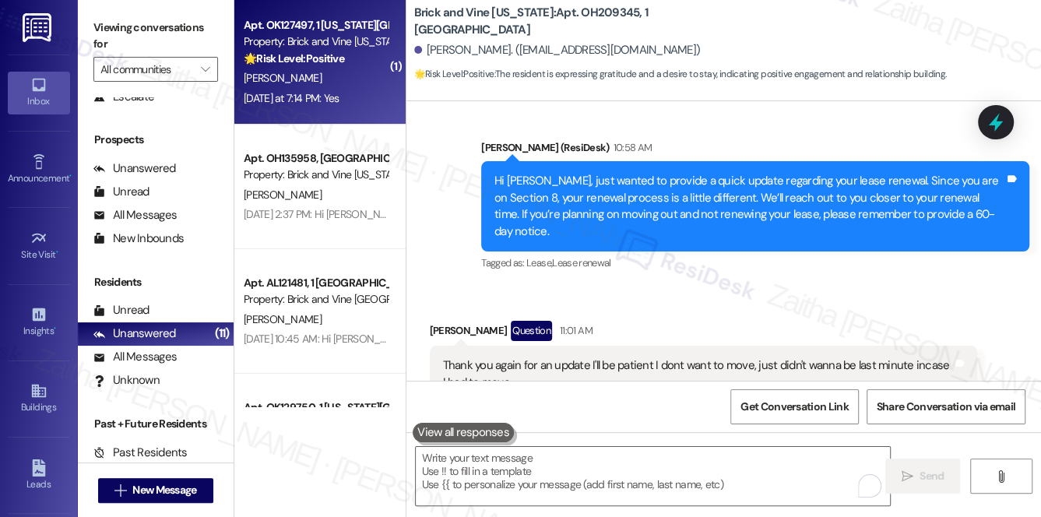
click at [358, 86] on div "G. Pittman" at bounding box center [315, 78] width 147 height 19
type textarea "Fetching suggested responses. Please feel free to read through the conversation…"
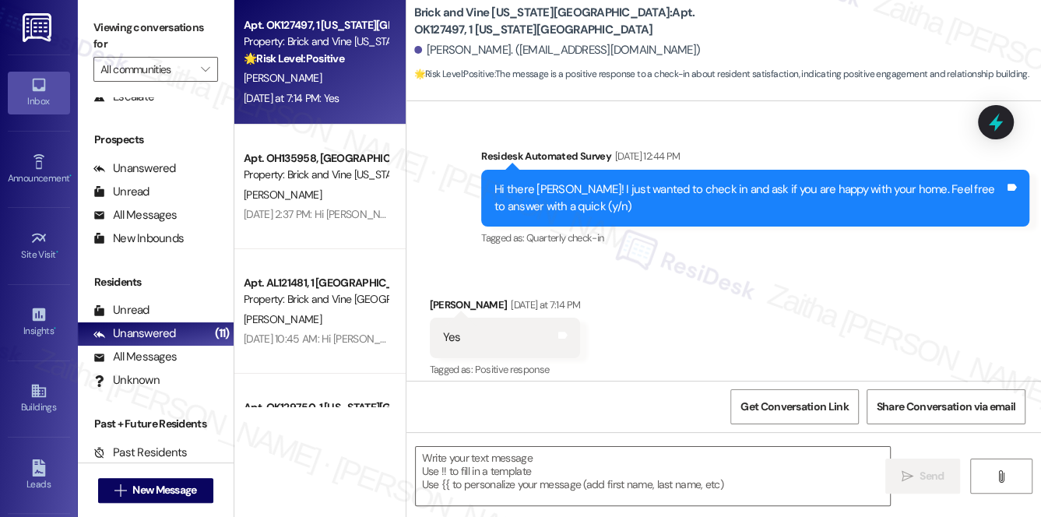
scroll to position [305, 0]
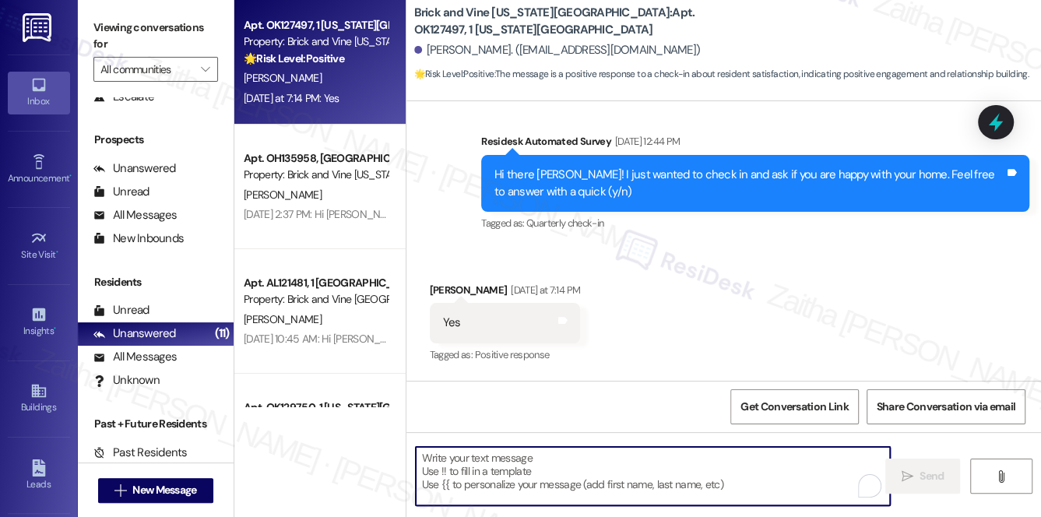
click at [548, 489] on textarea "To enrich screen reader interactions, please activate Accessibility in Grammarl…" at bounding box center [653, 476] width 475 height 58
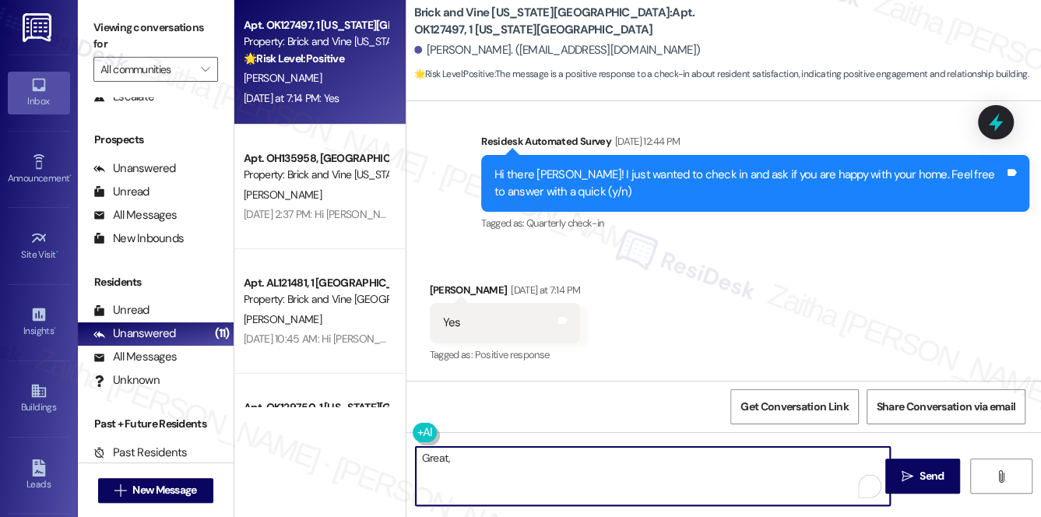
click at [449, 282] on div "Gregory Pittman Yesterday at 7:14 PM" at bounding box center [505, 293] width 151 height 22
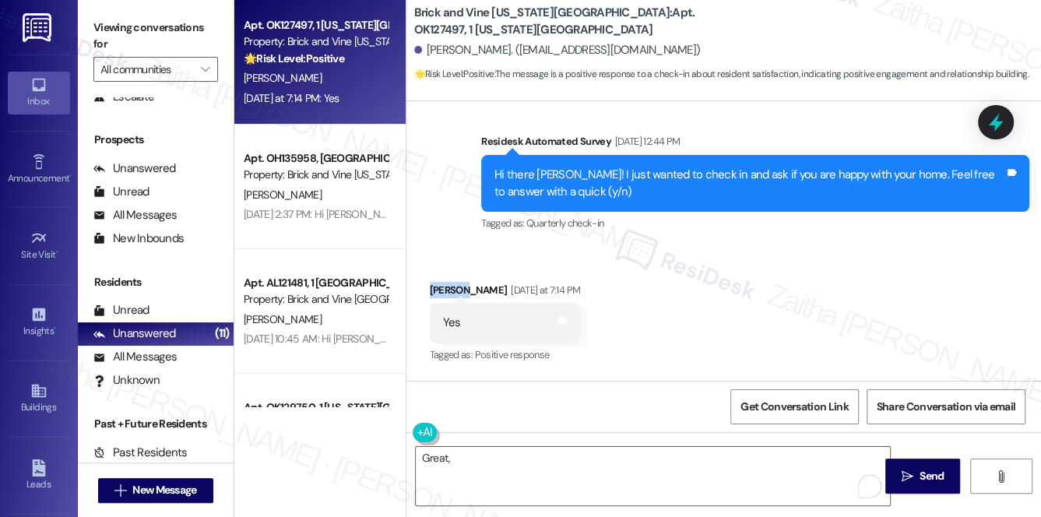
click at [447, 282] on div "Gregory Pittman Yesterday at 7:14 PM" at bounding box center [505, 293] width 151 height 22
copy div "Gregory"
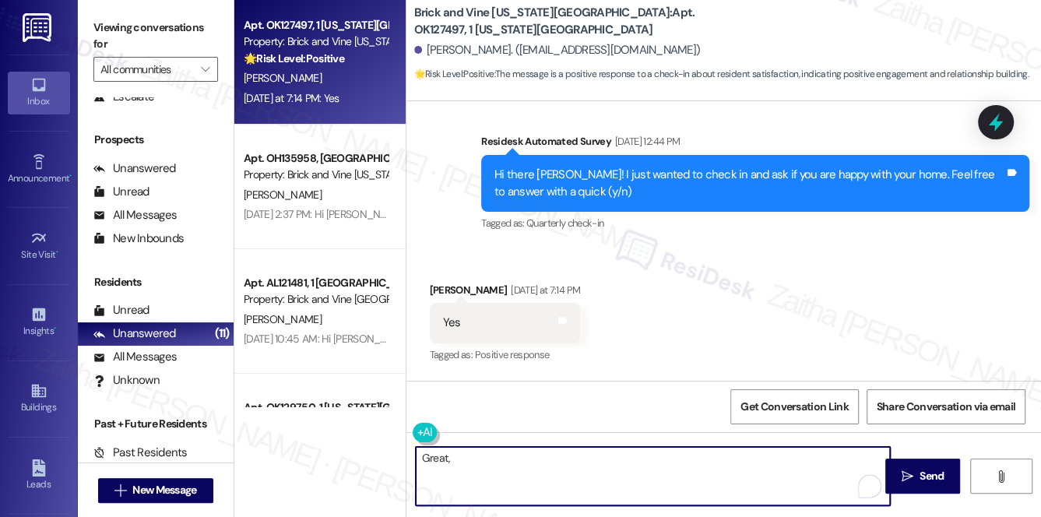
click at [465, 460] on textarea "Great," at bounding box center [653, 476] width 475 height 58
paste textarea "Gregory"
paste textarea "If you ever need anything, please don't hesitate to reach out. We're always her…"
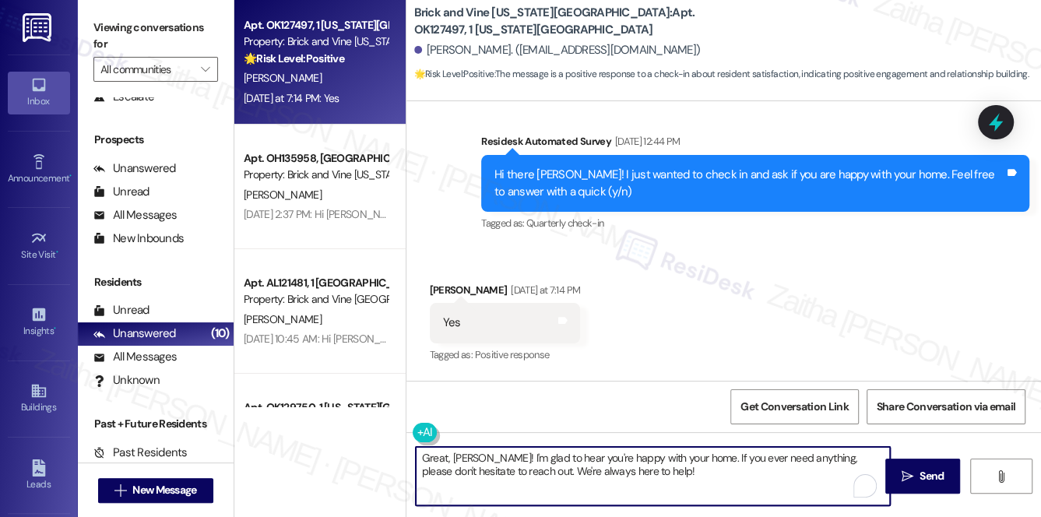
click at [446, 457] on textarea "Great, Gregory! I'm glad to hear you're happy with your home. If you ever need …" at bounding box center [653, 476] width 475 height 58
click at [579, 459] on textarea "Great to hear, Gregory! I'm glad to hear you're happy with your home. If you ev…" at bounding box center [653, 476] width 475 height 58
click at [653, 486] on textarea "Great to hear, Gregory! I'm glad you're happy with your home. If you ever need …" at bounding box center [653, 476] width 475 height 58
paste textarea "Could I ask a quick favor? If you don’t mind, would you be willing to share you…"
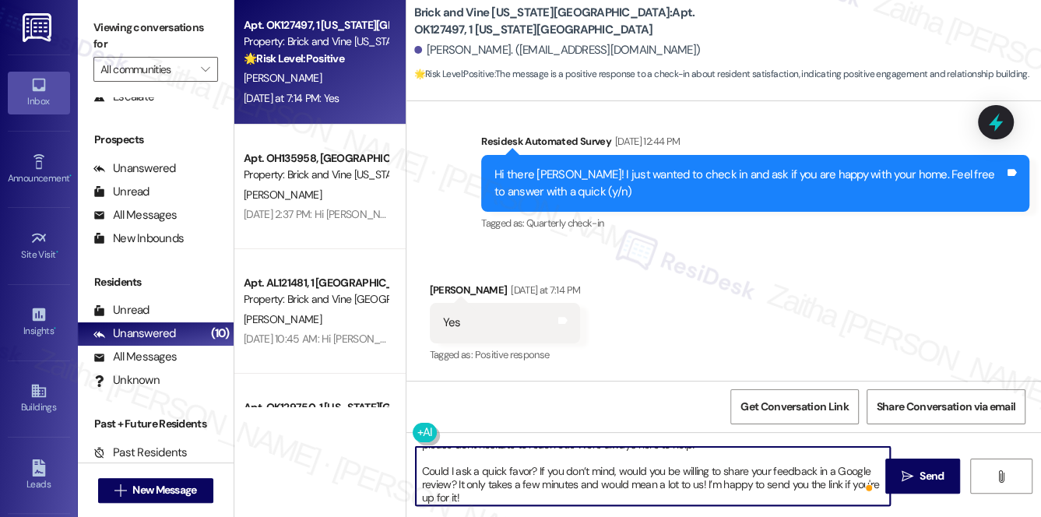
scroll to position [0, 0]
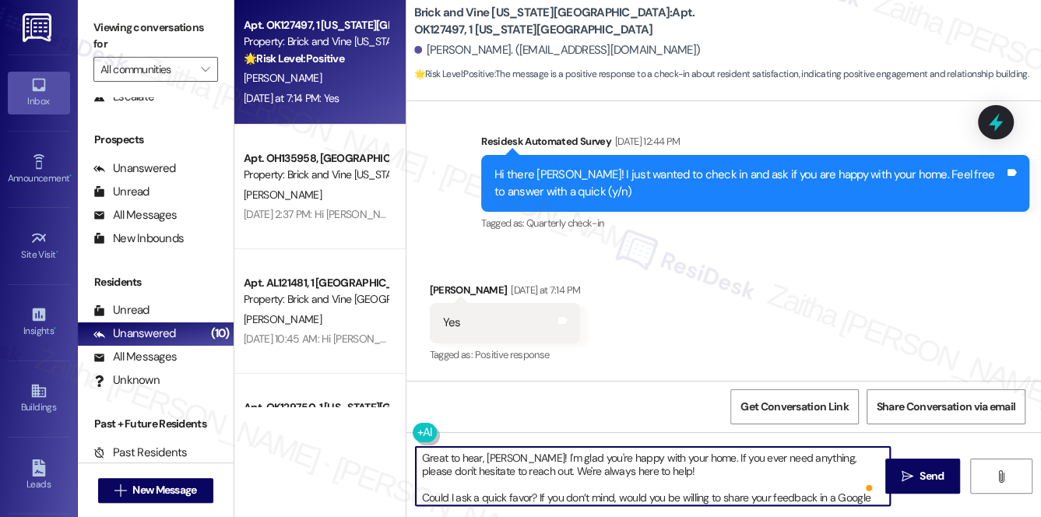
click at [563, 457] on textarea "Great to hear, Gregory! I'm glad you're happy with your home. If you ever need …" at bounding box center [653, 476] width 475 height 58
drag, startPoint x: 417, startPoint y: 458, endPoint x: 681, endPoint y: 480, distance: 264.1
click at [681, 480] on textarea "Great to hear, Gregory! I'm glad to know you're happy with your home. If you ev…" at bounding box center [653, 476] width 475 height 58
click at [554, 458] on textarea "Great to hear, Gregory! I'm glad to know you're happy with your home. If you ev…" at bounding box center [653, 476] width 475 height 58
click at [582, 456] on textarea "Great to hear, Gregory! I'm glad to know you're happy with your home. If you ev…" at bounding box center [653, 476] width 475 height 58
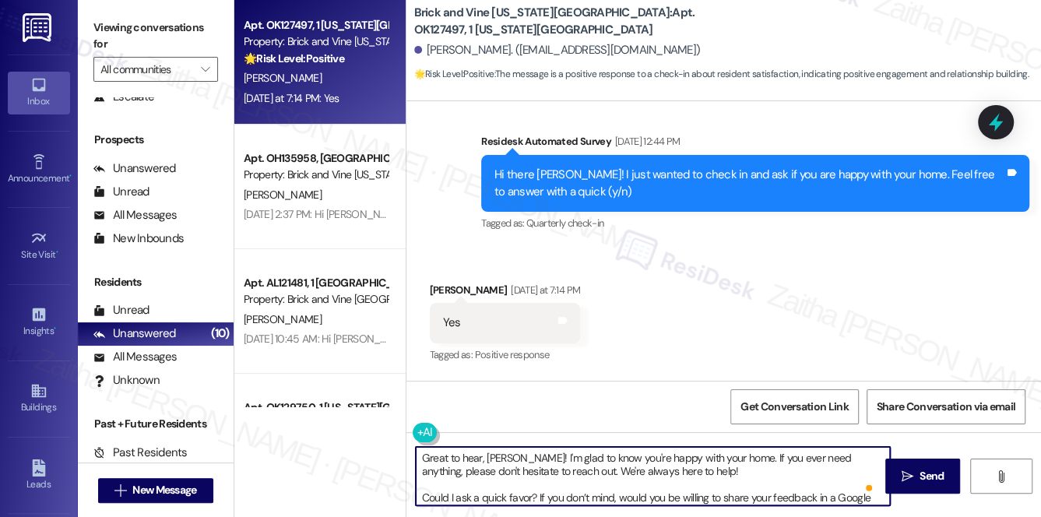
click at [583, 456] on textarea "Great to hear, Gregory! I'm glad to know you're happy with your home. If you ev…" at bounding box center [653, 476] width 475 height 58
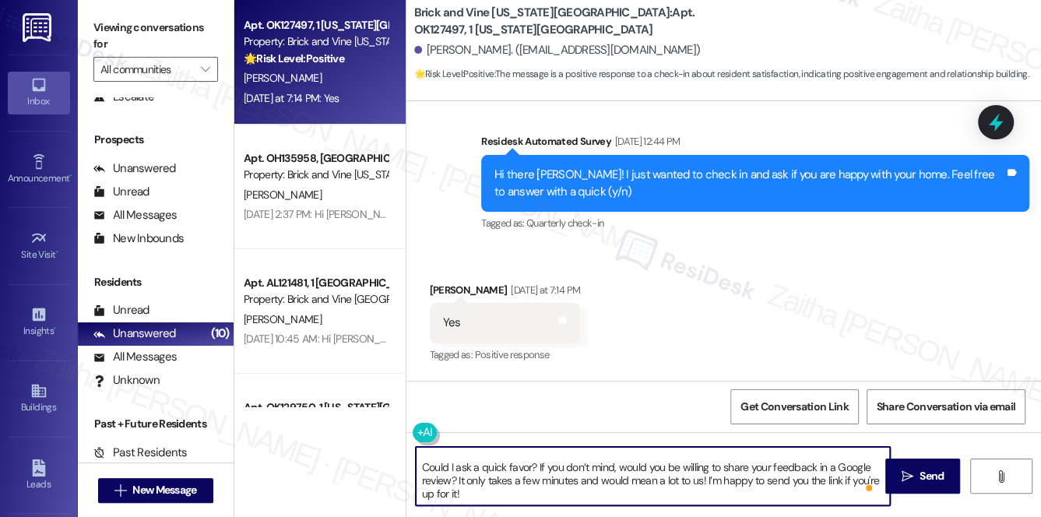
scroll to position [16, 0]
type textarea "Great to hear, Gregory! I'm so glad you're happy with your home. If you ever ne…"
click at [932, 481] on span "Send" at bounding box center [932, 476] width 24 height 16
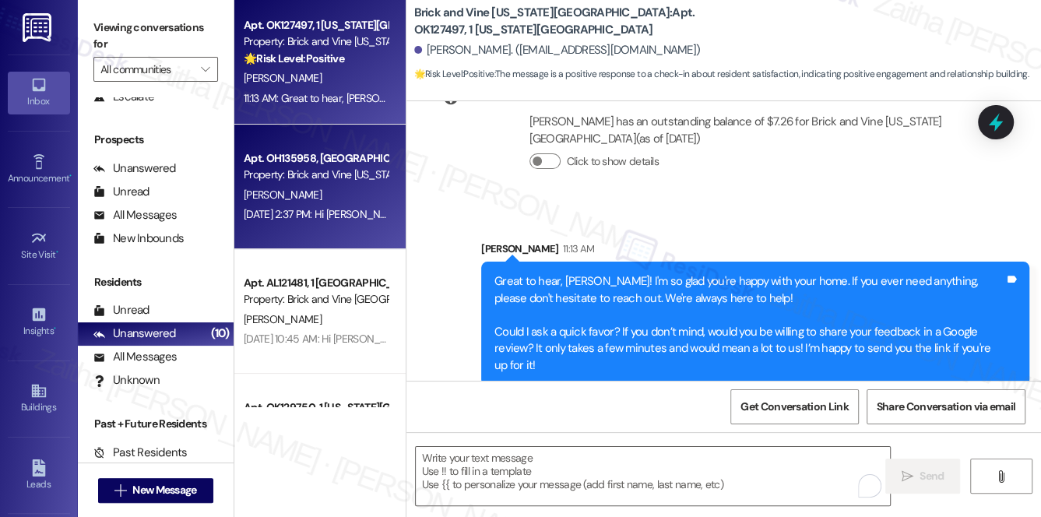
click at [315, 157] on div "Apt. OH135958, 1 Columbus Market" at bounding box center [316, 158] width 144 height 16
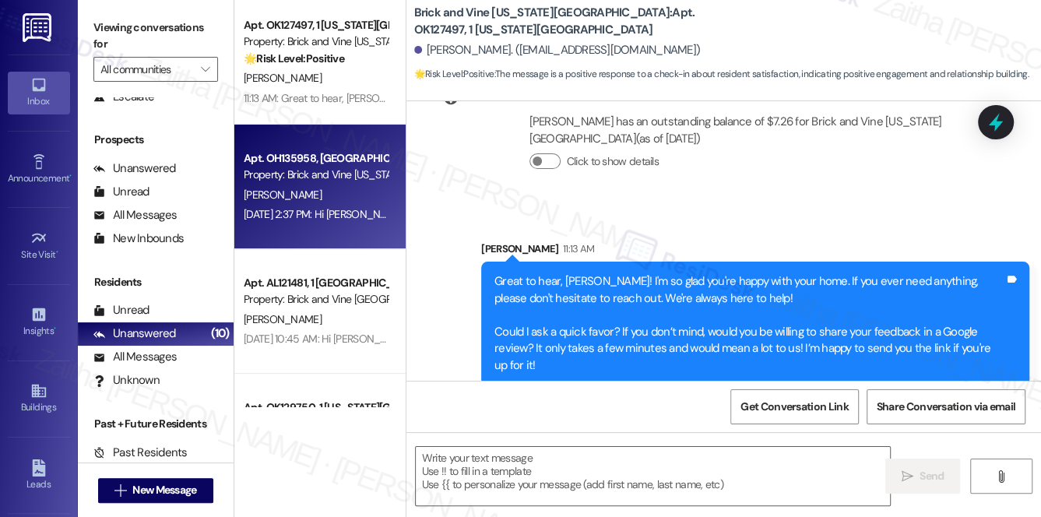
type textarea "Fetching suggested responses. Please feel free to read through the conversation…"
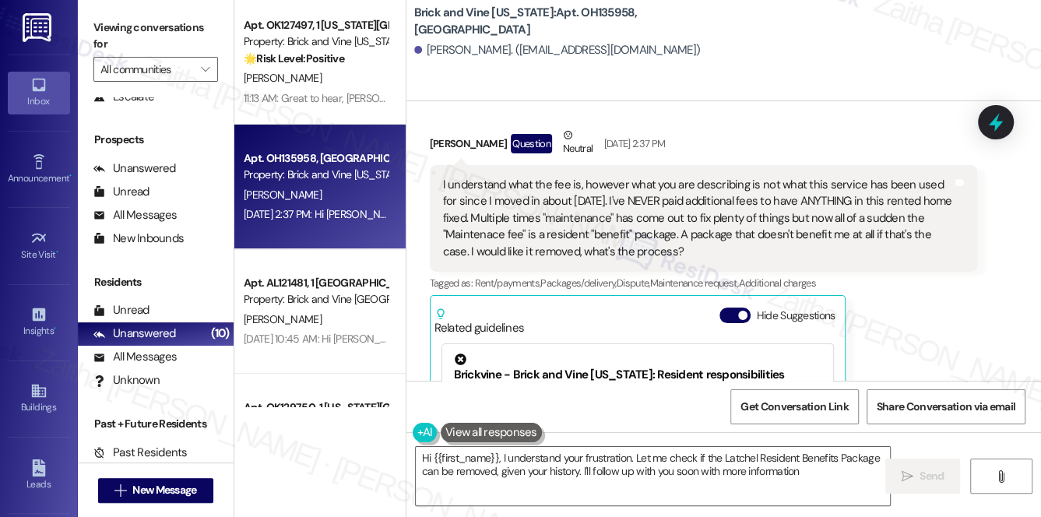
type textarea "Hi {{first_name}}, I understand your frustration. Let me check if the Latchel R…"
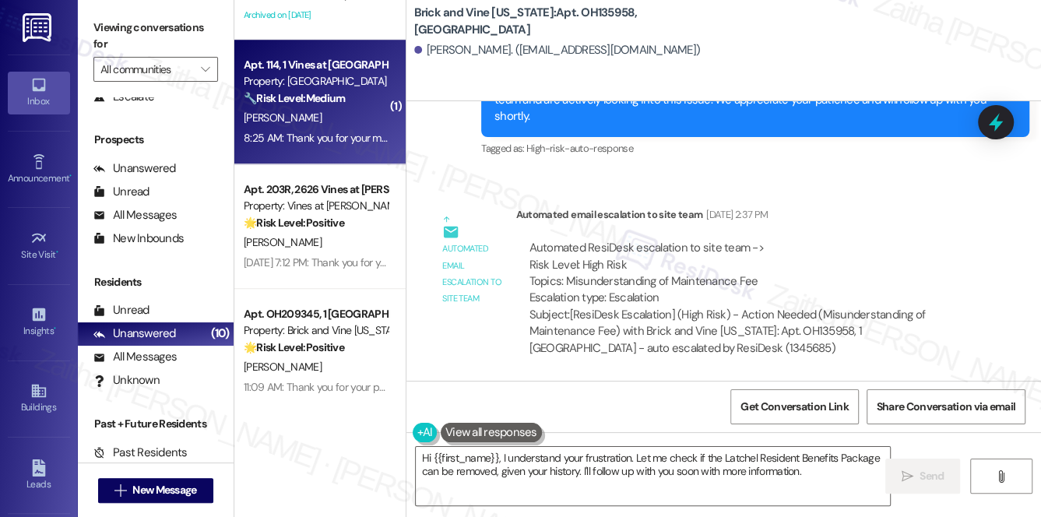
click at [334, 118] on div "S. Campbell" at bounding box center [315, 117] width 147 height 19
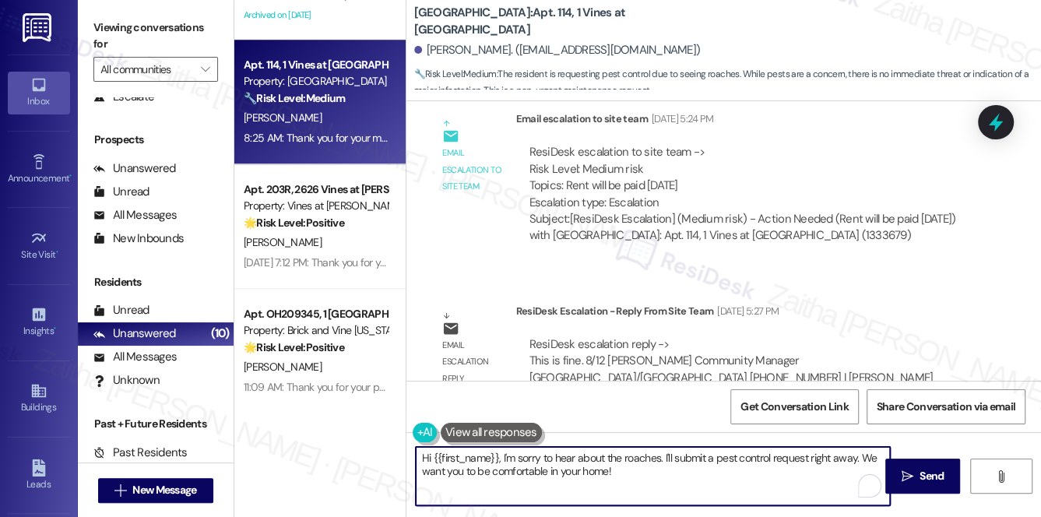
drag, startPoint x: 810, startPoint y: 455, endPoint x: 855, endPoint y: 458, distance: 45.3
click at [855, 458] on textarea "Hi {{first_name}}, I'm sorry to hear about the roaches. I'll submit a pest cont…" at bounding box center [653, 476] width 475 height 58
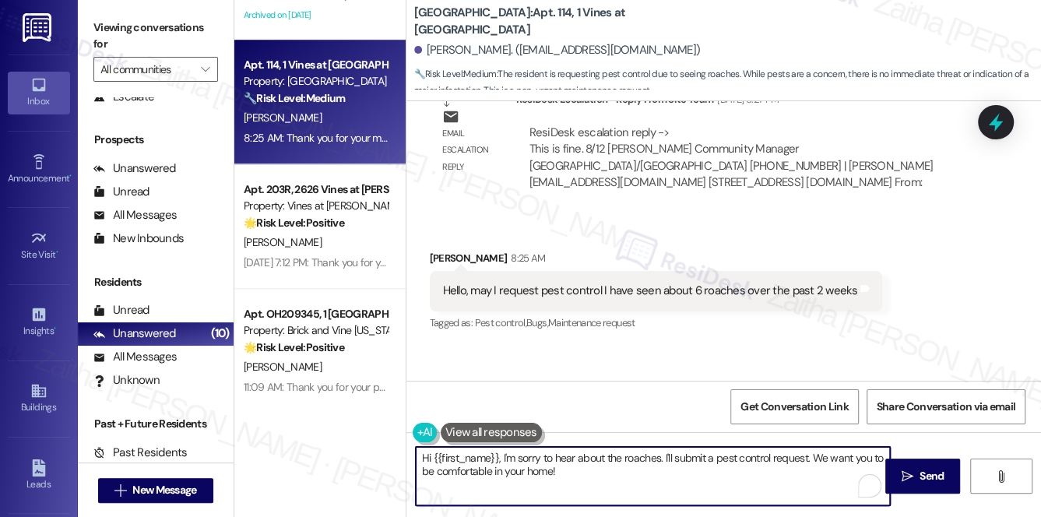
type textarea "Hi {{first_name}}, I'm sorry to hear about the roaches. I'll submit a pest cont…"
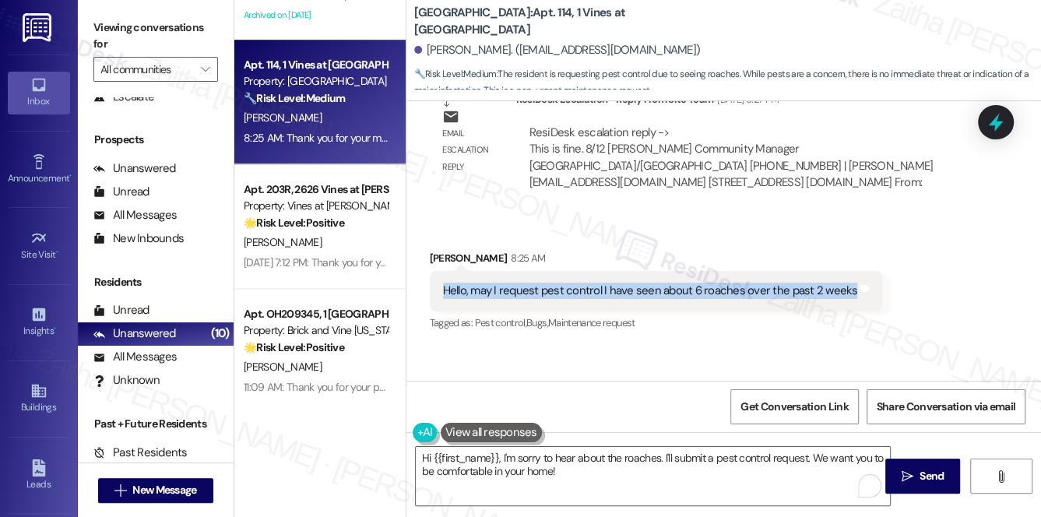
drag, startPoint x: 439, startPoint y: 172, endPoint x: 844, endPoint y: 189, distance: 405.3
click at [844, 271] on div "Hello, may I request pest control I have seen about 6 roaches over the past 2 w…" at bounding box center [656, 291] width 453 height 40
copy div "Hello, may I request pest control I have seen about 6 roaches over the past 2 w…"
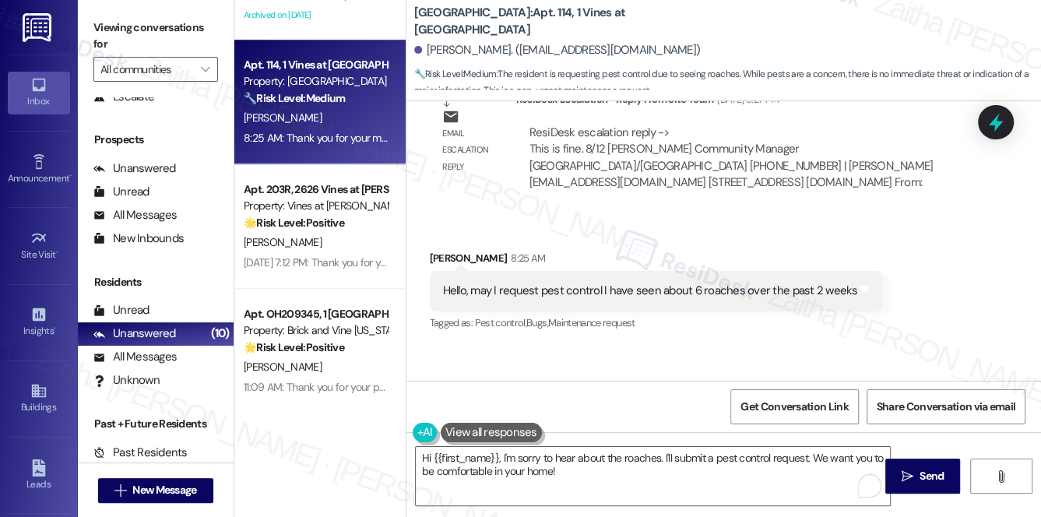
click at [748, 215] on div "Received via SMS Shauntese Campbell 8:25 AM Hello, may I request pest control I…" at bounding box center [724, 281] width 635 height 132
click at [1003, 117] on icon at bounding box center [996, 122] width 26 height 26
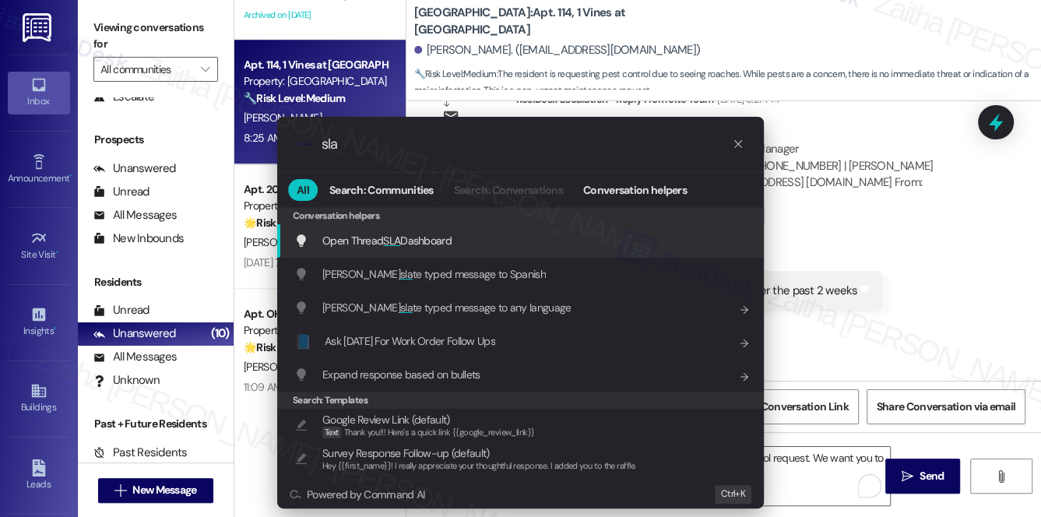
type input "sla"
click at [404, 244] on span "Open Thread SLA Dashboard" at bounding box center [386, 241] width 129 height 14
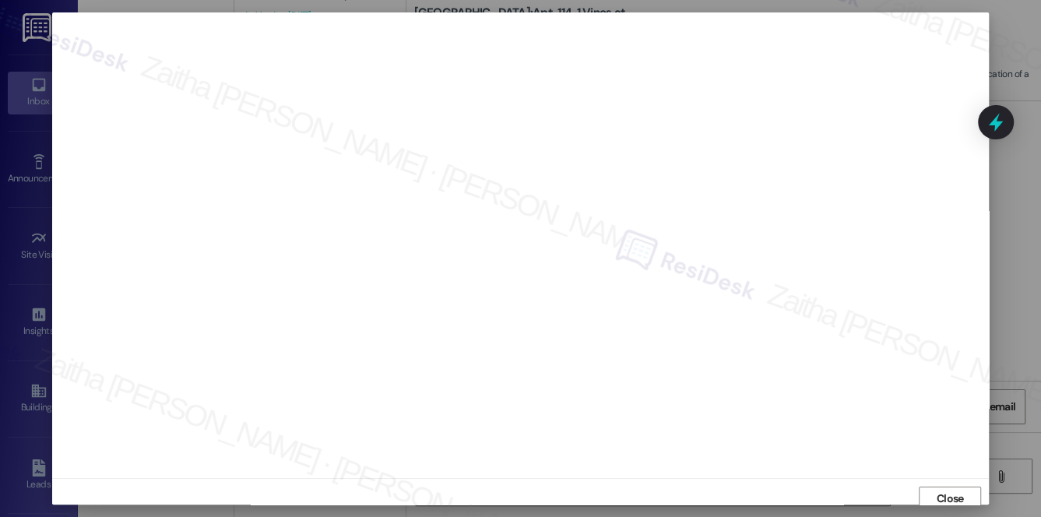
scroll to position [6, 0]
click at [943, 494] on span "Close" at bounding box center [950, 492] width 27 height 16
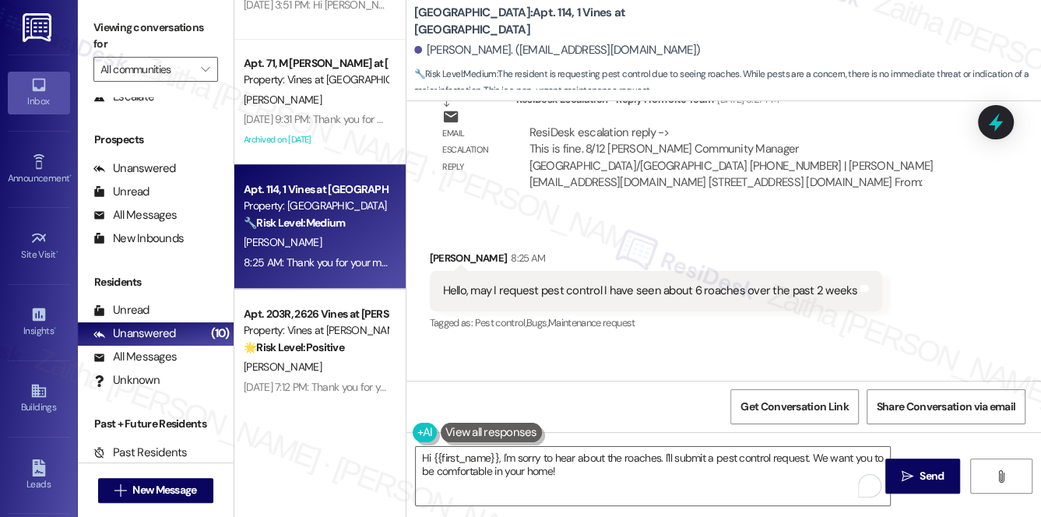
drag, startPoint x: 992, startPoint y: 129, endPoint x: 971, endPoint y: 129, distance: 21.0
click at [992, 129] on icon at bounding box center [996, 122] width 20 height 20
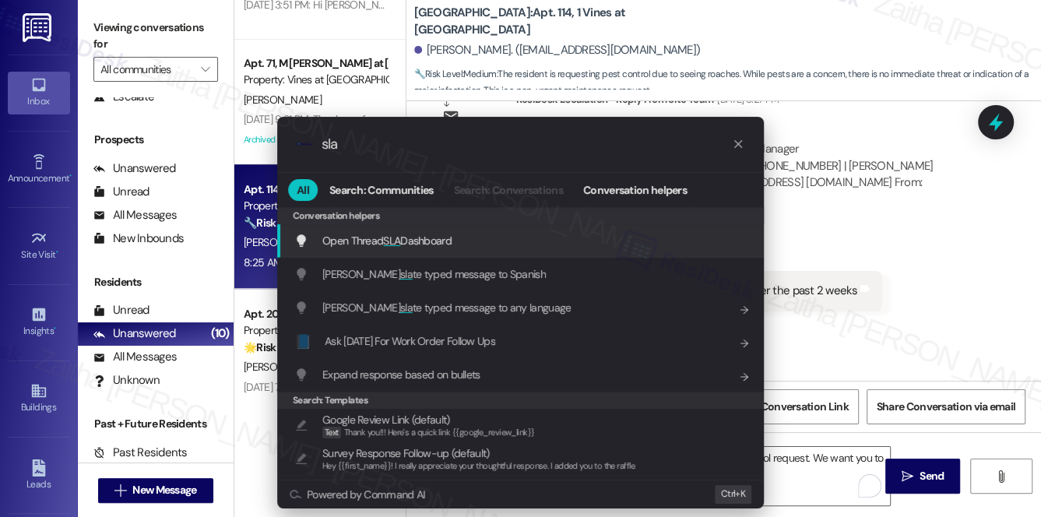
type input "sla"
click at [417, 239] on span "Open Thread SLA Dashboard" at bounding box center [386, 241] width 129 height 14
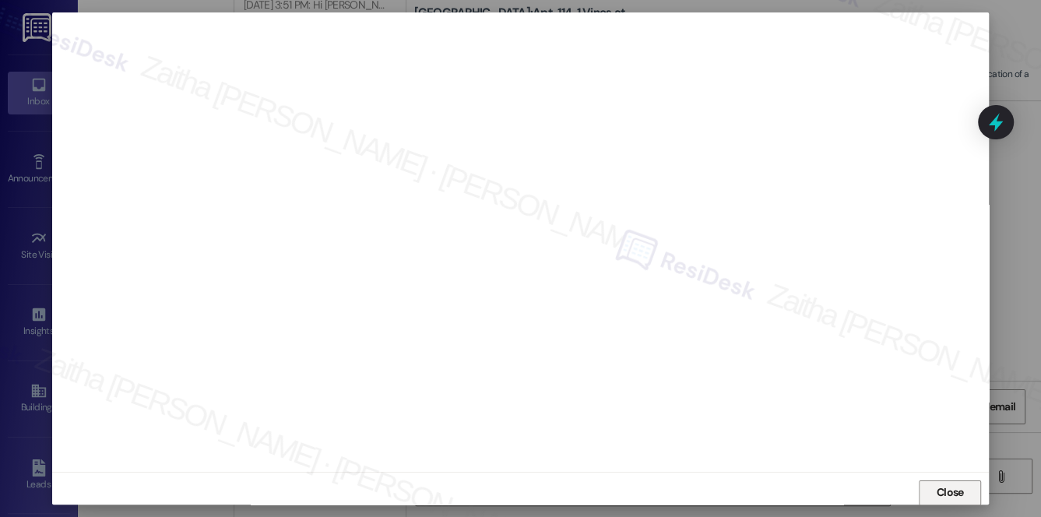
click at [924, 495] on button "Close" at bounding box center [950, 493] width 62 height 25
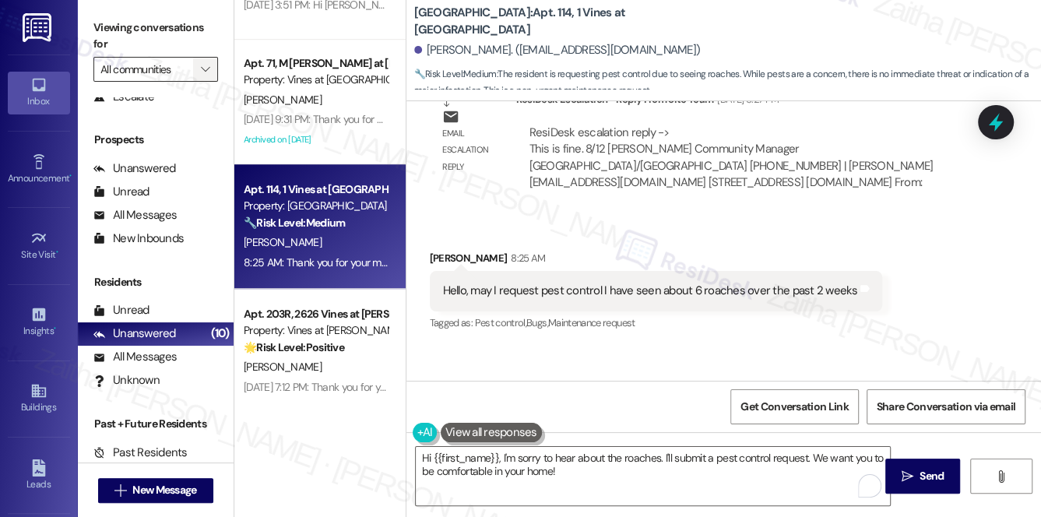
click at [202, 68] on icon "" at bounding box center [205, 69] width 9 height 12
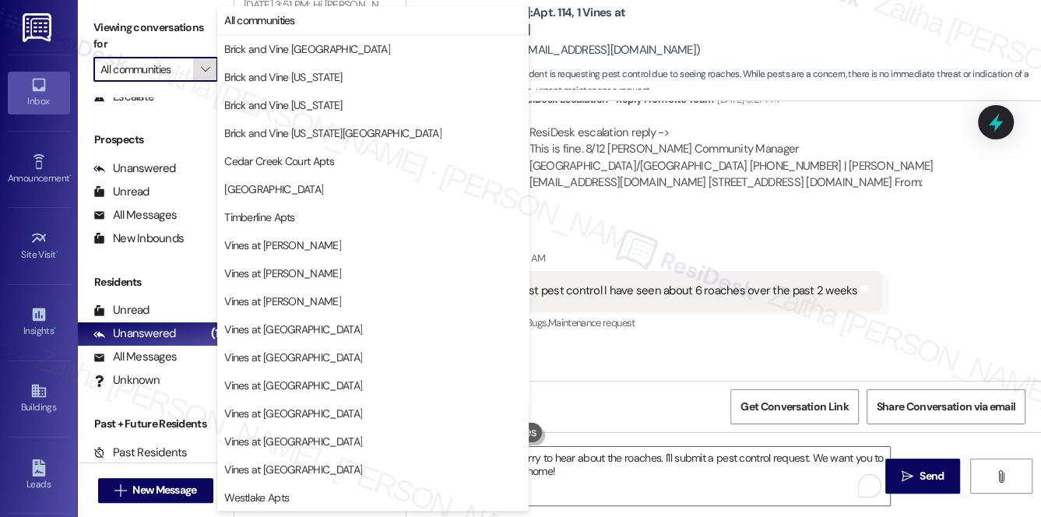
click at [202, 69] on icon "" at bounding box center [205, 69] width 9 height 12
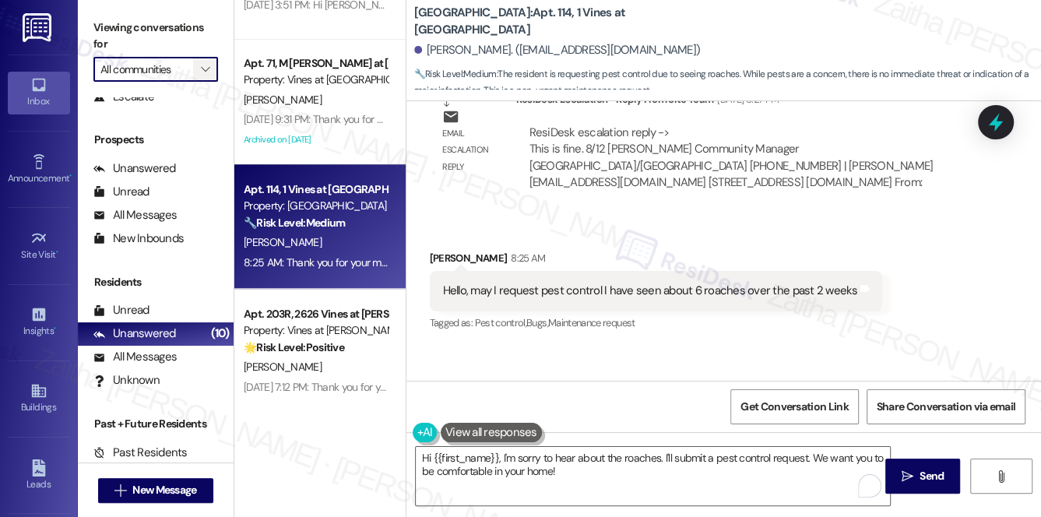
click at [193, 69] on button "" at bounding box center [205, 69] width 25 height 25
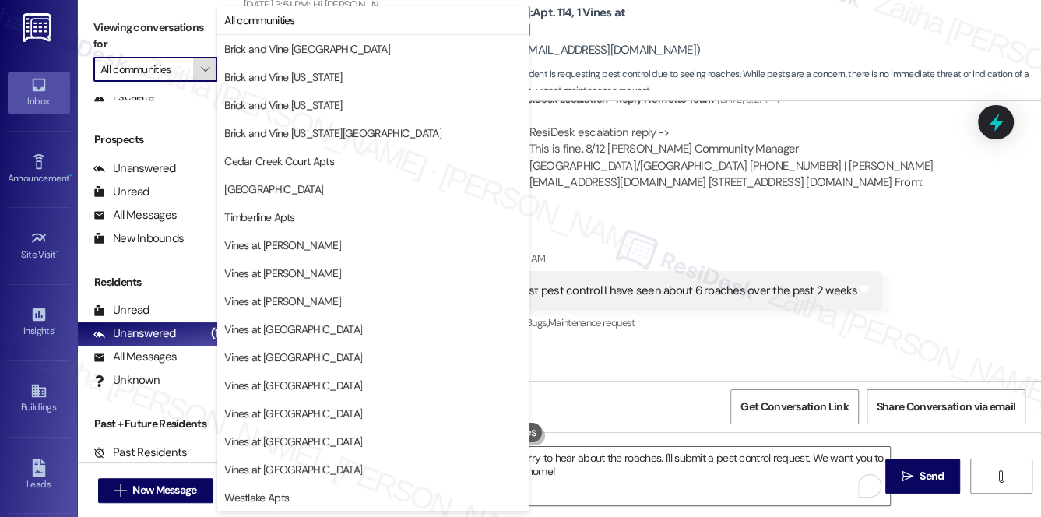
click at [193, 69] on button "" at bounding box center [205, 69] width 25 height 25
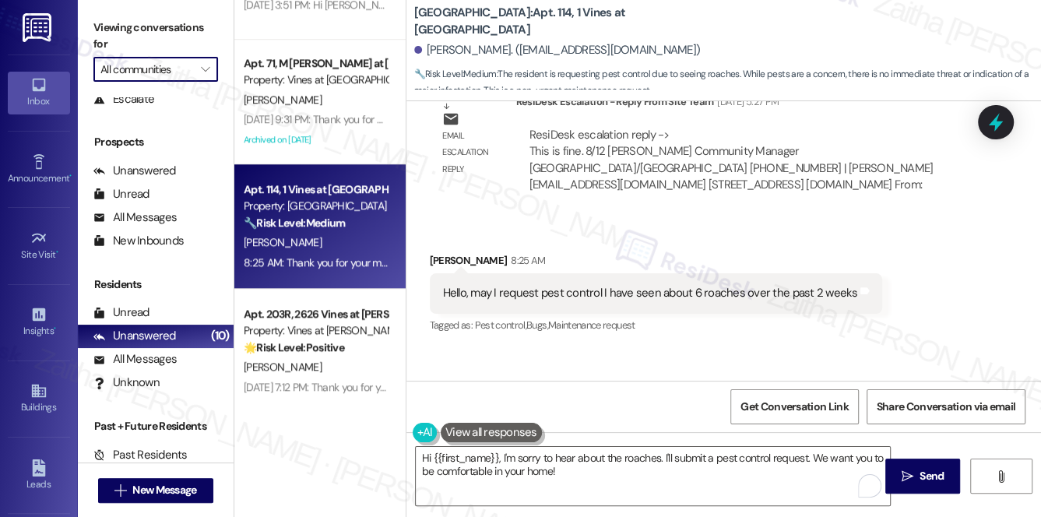
scroll to position [23343, 0]
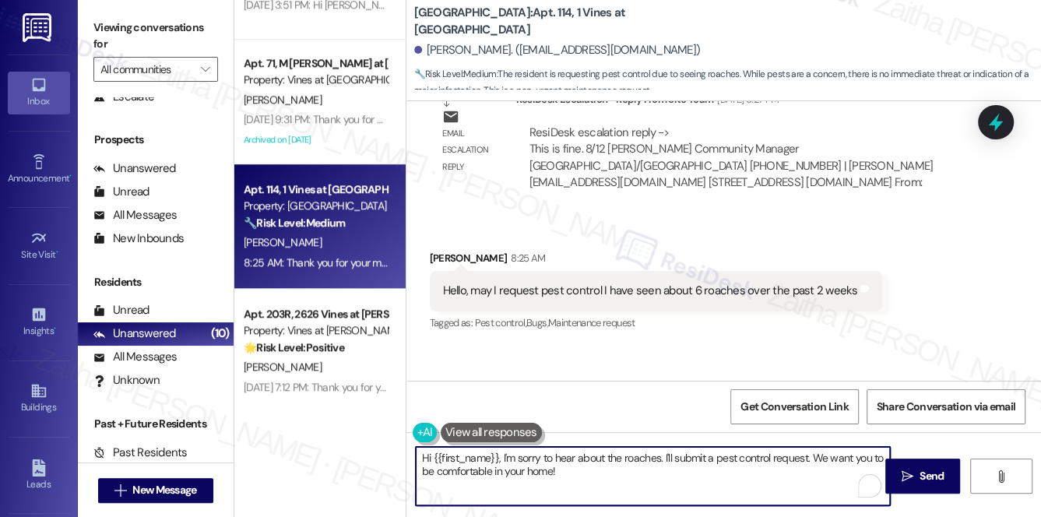
drag, startPoint x: 417, startPoint y: 456, endPoint x: 606, endPoint y: 474, distance: 190.2
click at [606, 474] on textarea "Hi {{first_name}}, I'm sorry to hear about the roaches. I'll submit a pest cont…" at bounding box center [653, 476] width 475 height 58
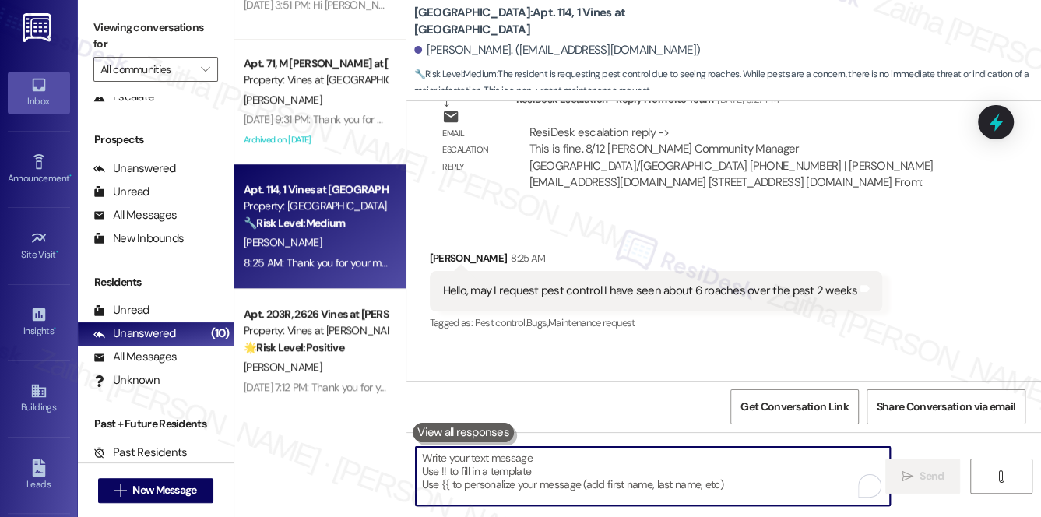
paste textarea "Hi {{first_name}}, thank you for letting us know. I'm happy to help with submit…"
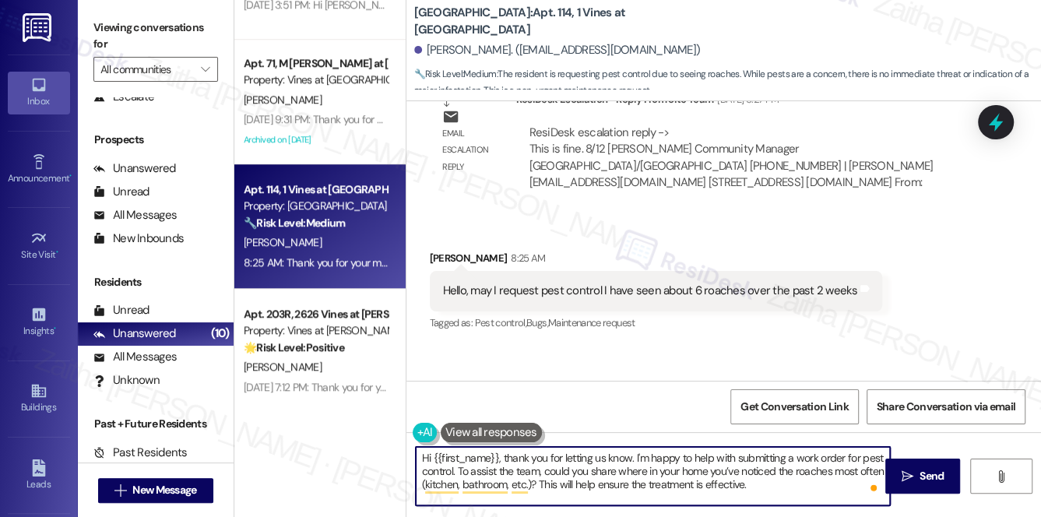
click at [530, 483] on textarea "Hi {{first_name}}, thank you for letting us know. I'm happy to help with submit…" at bounding box center [653, 476] width 475 height 58
click at [755, 486] on textarea "Hi {{first_name}}, thank you for letting us know. I'm happy to help with submit…" at bounding box center [653, 476] width 475 height 58
type textarea "Hi {{first_name}}, thank you for letting us know. I'm happy to help with submit…"
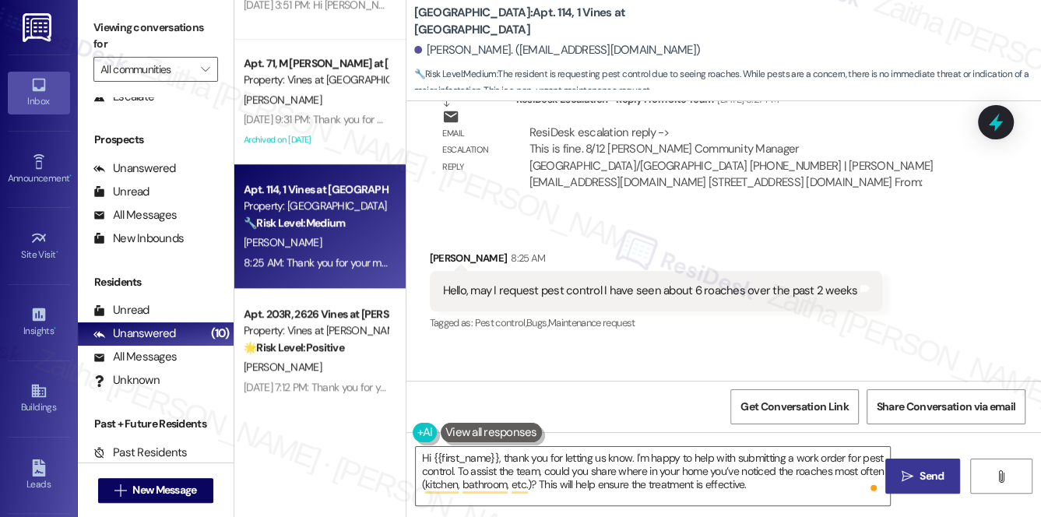
click at [947, 472] on span "Send" at bounding box center [932, 476] width 30 height 16
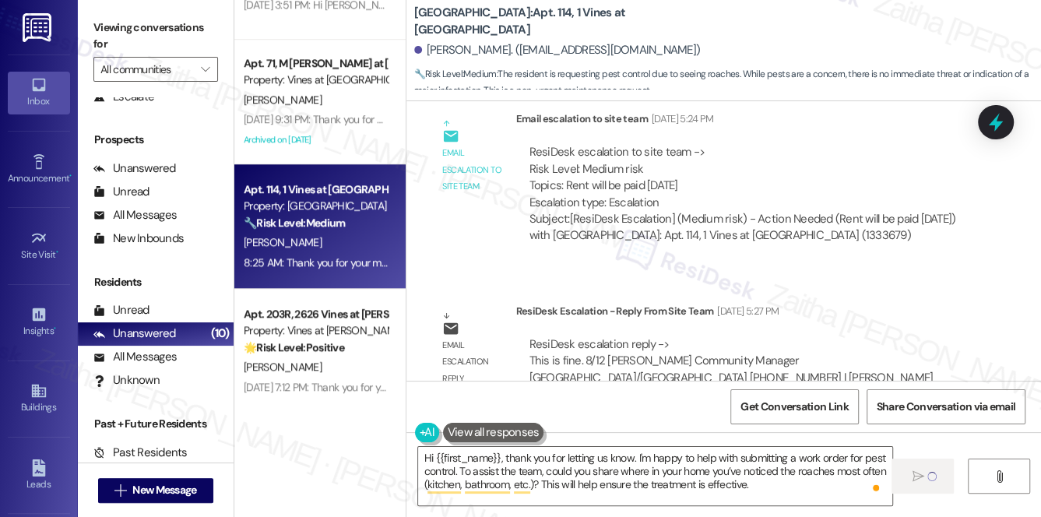
scroll to position [566, 0]
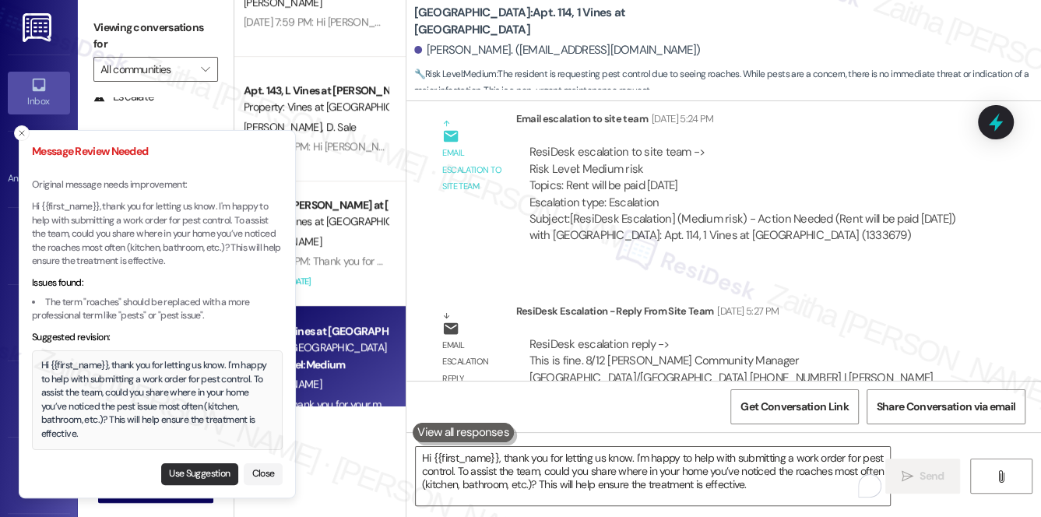
click at [190, 472] on button "Use Suggestion" at bounding box center [199, 474] width 77 height 22
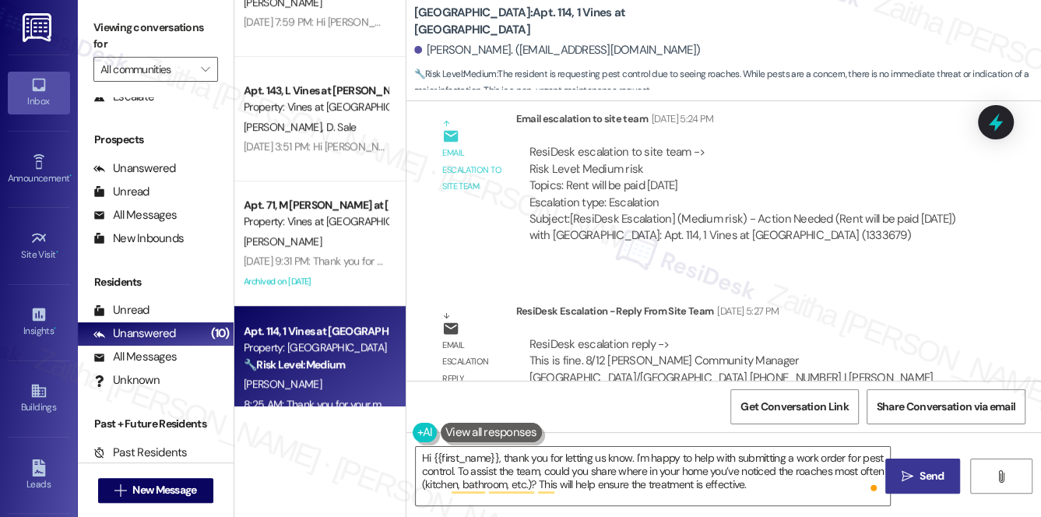
click at [917, 477] on span "Send" at bounding box center [932, 476] width 30 height 16
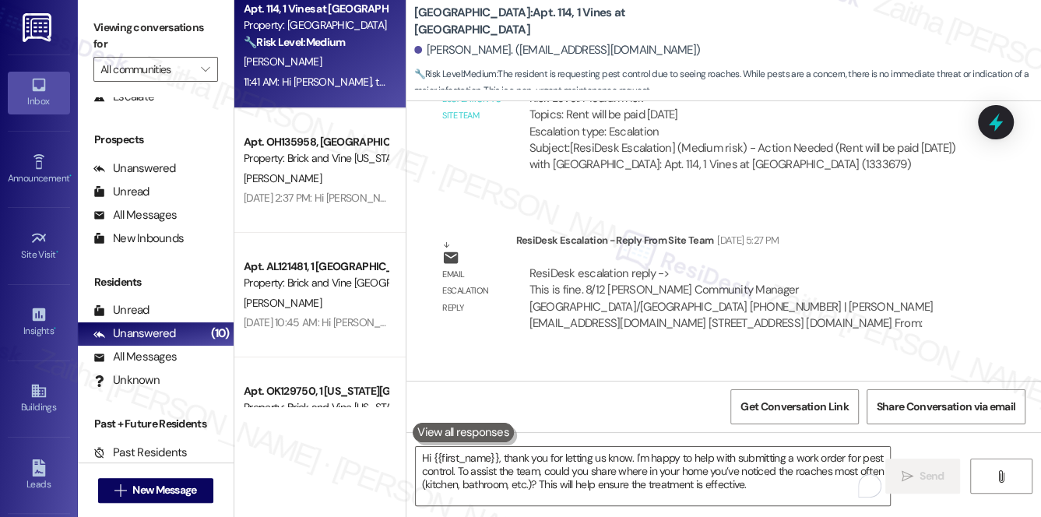
scroll to position [0, 0]
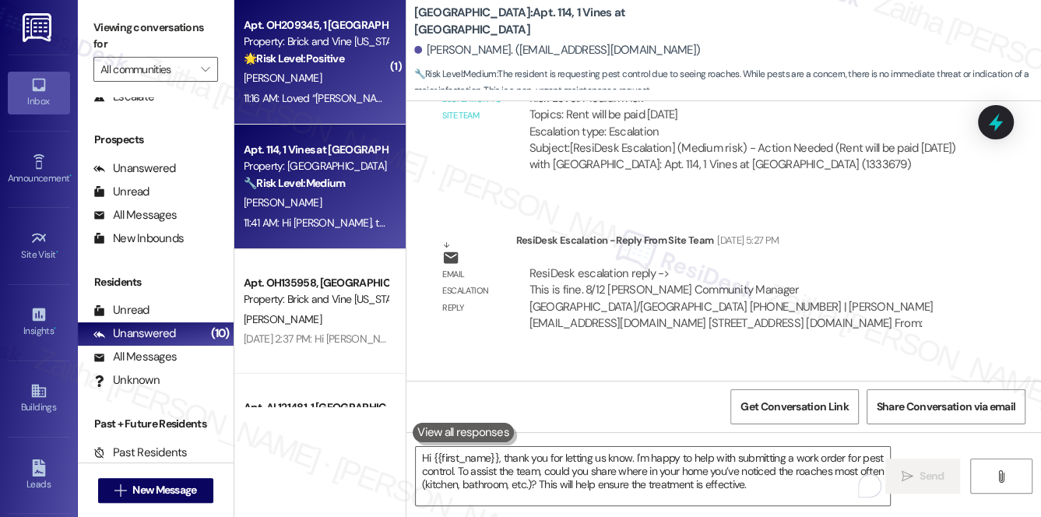
click at [336, 96] on div "11:16 AM: Loved “Sarah (Brick and Vine Ohio): Thank you for your patience and f…" at bounding box center [748, 98] width 1008 height 14
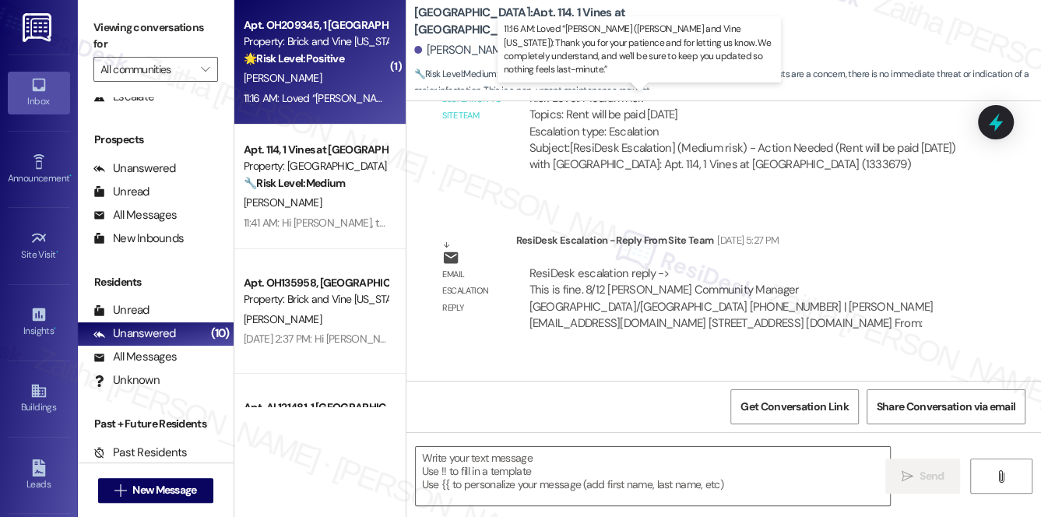
type textarea "Fetching suggested responses. Please feel free to read through the conversation…"
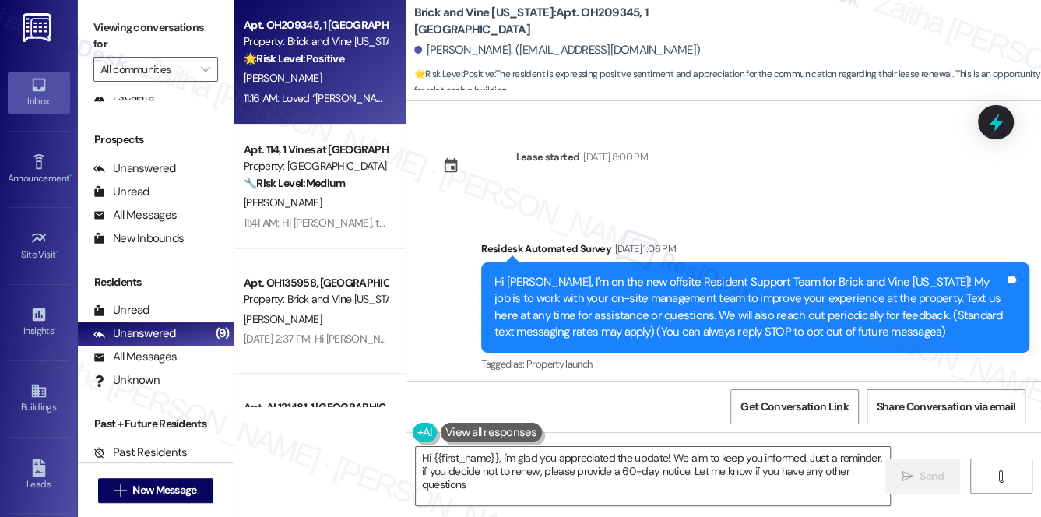
type textarea "Hi {{first_name}}, I'm glad you appreciated the update! We aim to keep you info…"
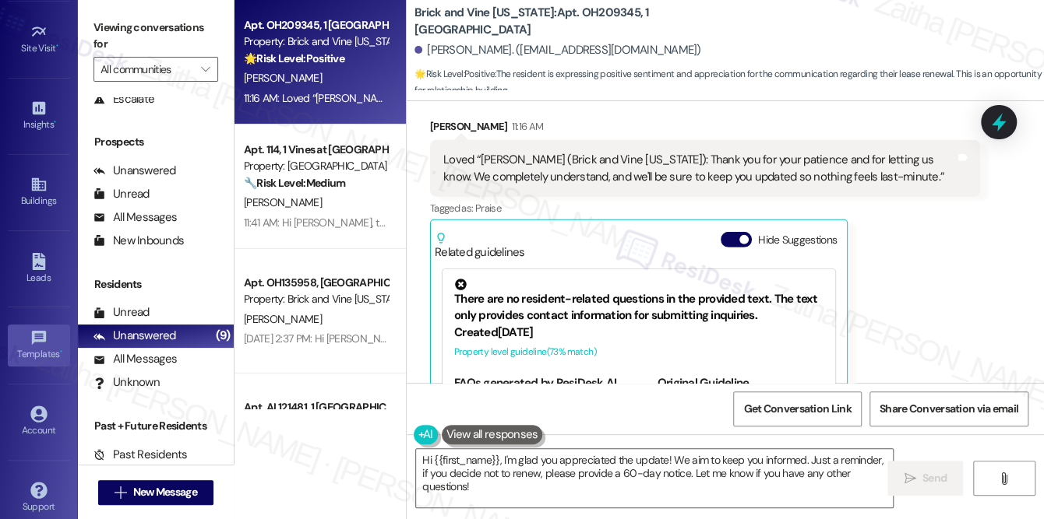
scroll to position [218, 0]
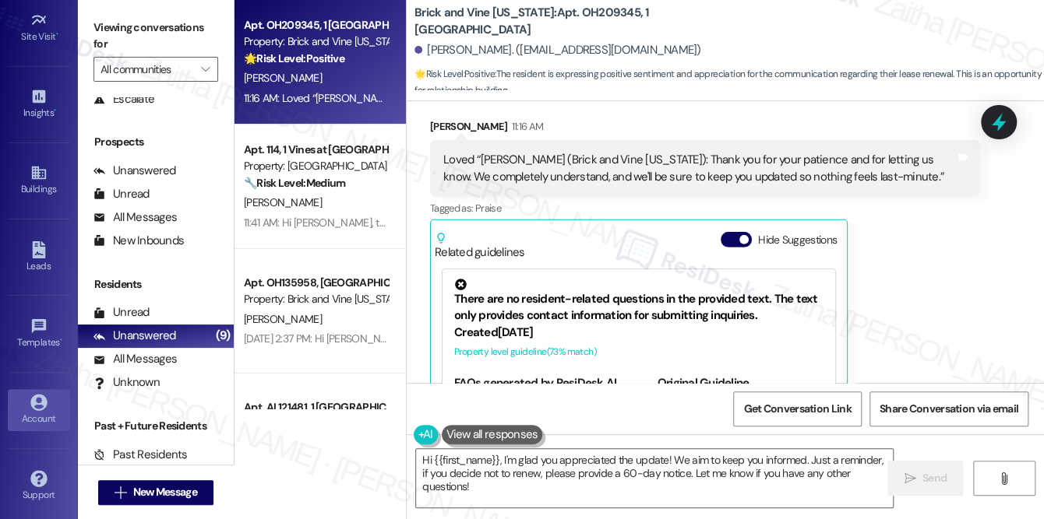
click at [26, 417] on div "Account" at bounding box center [39, 419] width 78 height 16
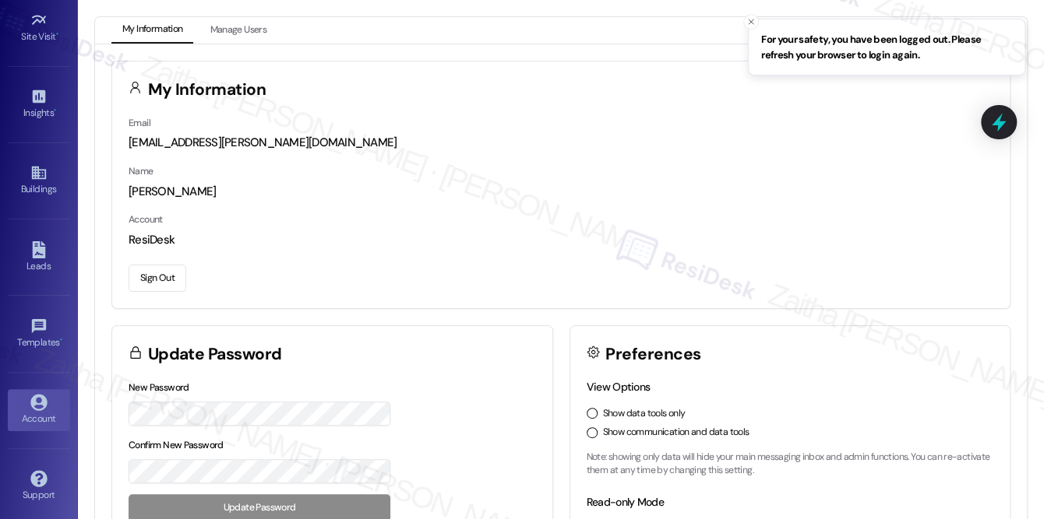
click at [153, 276] on button "Sign Out" at bounding box center [158, 278] width 58 height 27
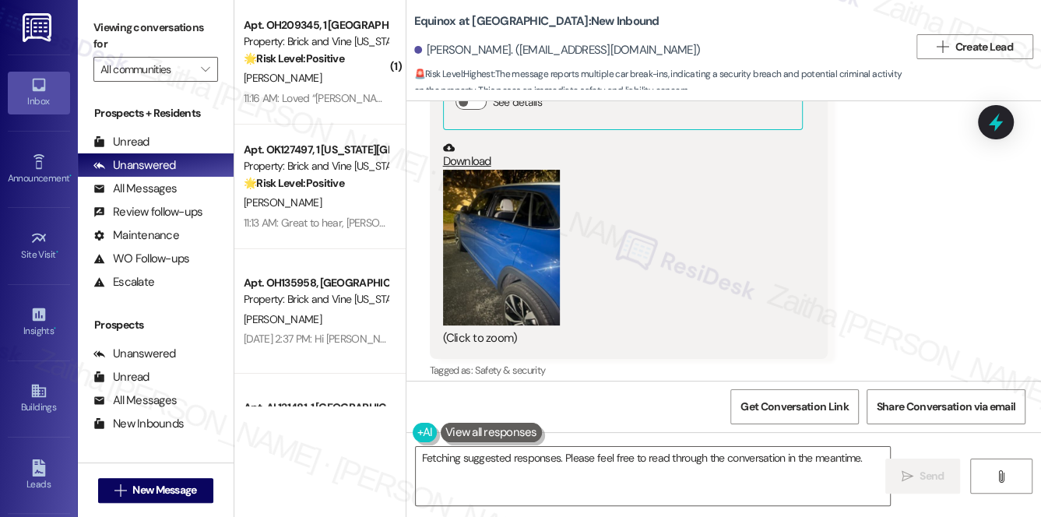
scroll to position [2267, 0]
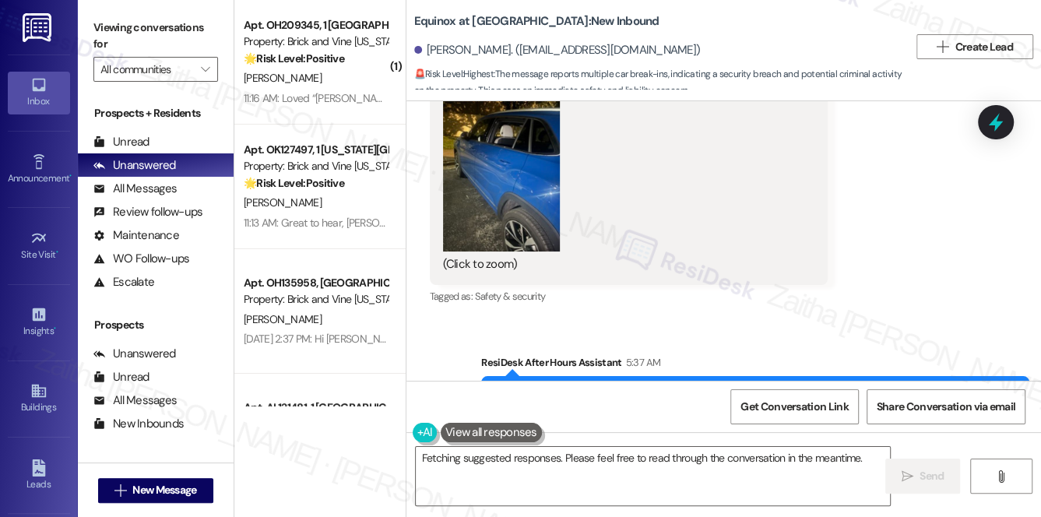
click at [498, 177] on button "Zoom image" at bounding box center [501, 174] width 117 height 156
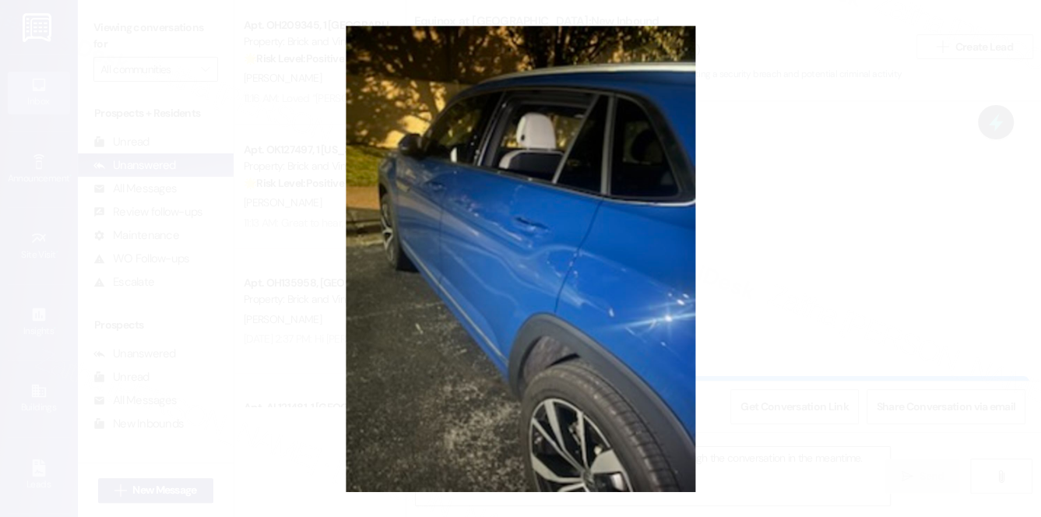
click at [794, 175] on button "Unzoom image" at bounding box center [520, 258] width 1041 height 517
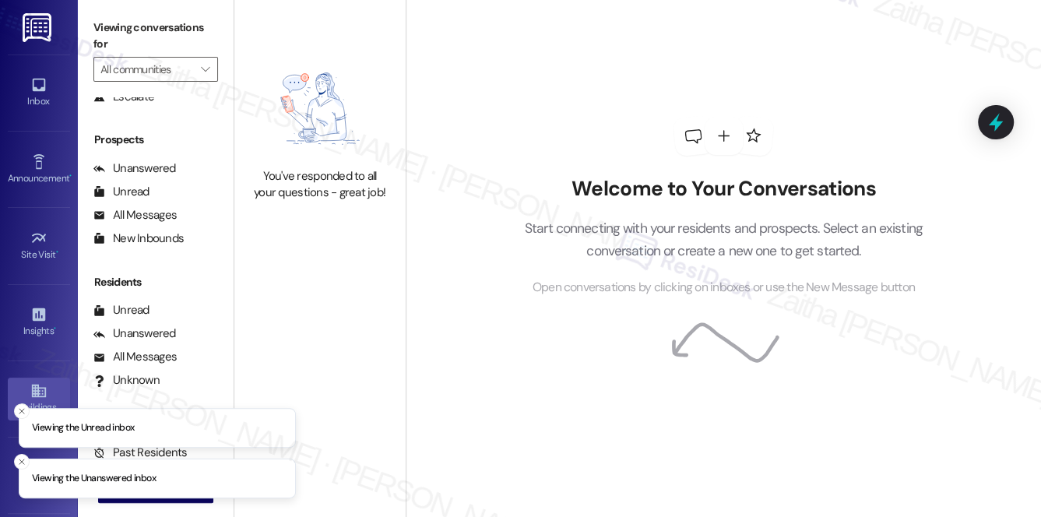
scroll to position [220, 0]
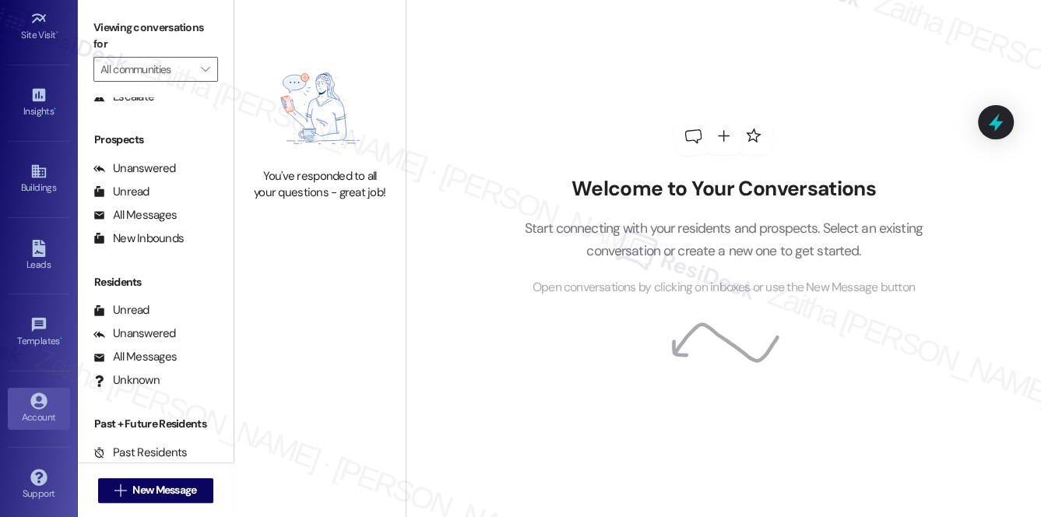
click at [40, 410] on div "Account" at bounding box center [39, 418] width 78 height 16
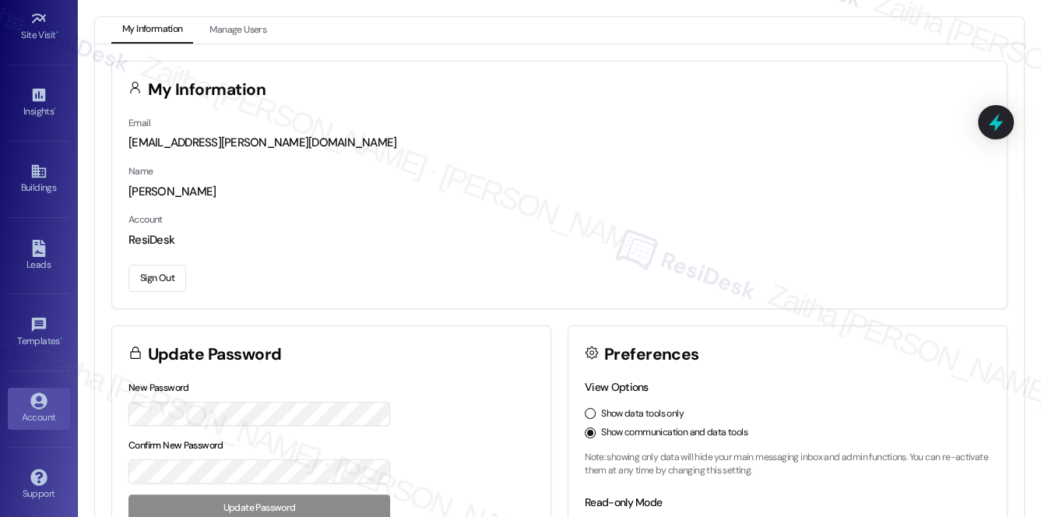
click at [145, 270] on button "Sign Out" at bounding box center [158, 278] width 58 height 27
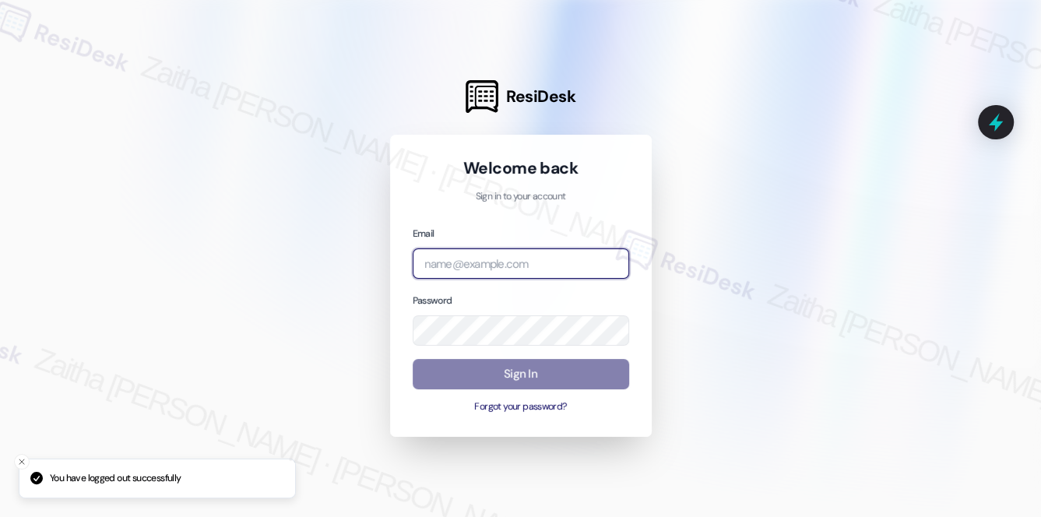
click at [449, 266] on input "email" at bounding box center [521, 263] width 217 height 30
type input "automated-surveys-meridian_management-zaitha.mae.[PERSON_NAME]@meridian_[DOMAIN…"
